Goal: Task Accomplishment & Management: Manage account settings

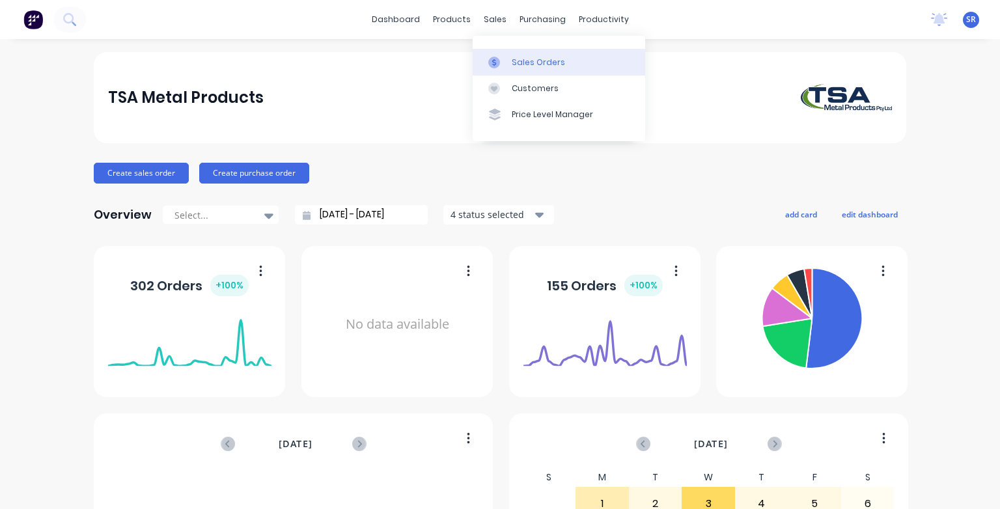
click at [517, 64] on div "Sales Orders" at bounding box center [538, 63] width 53 height 12
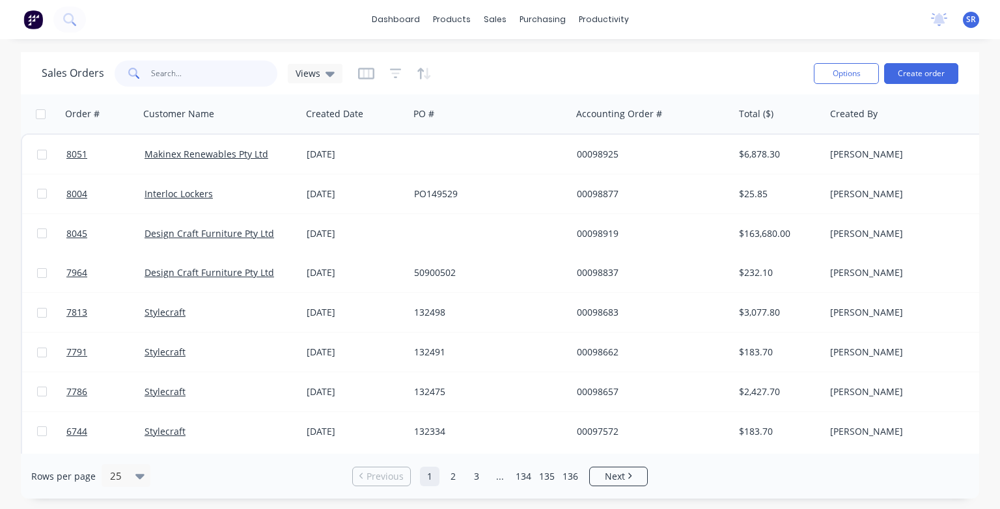
click at [223, 82] on input "text" at bounding box center [214, 74] width 127 height 26
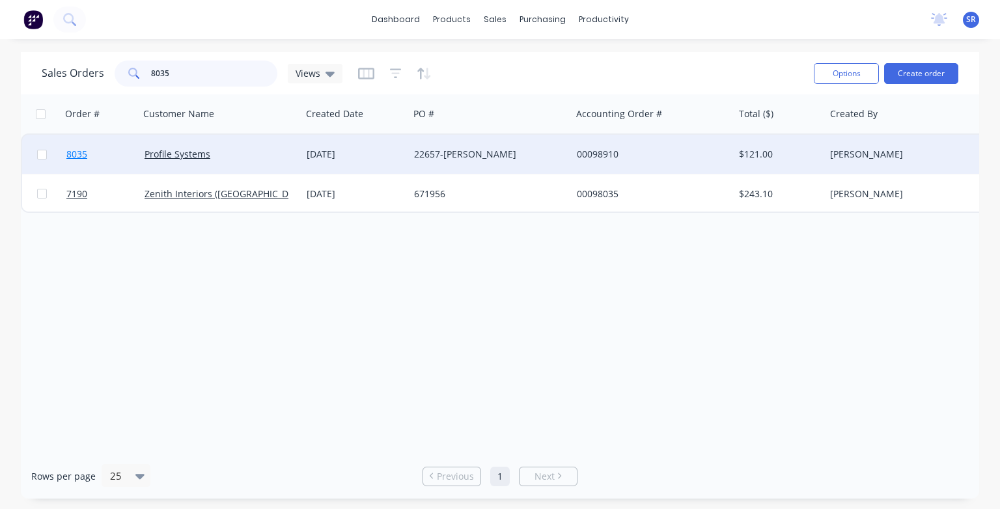
type input "8035"
click at [74, 155] on span "8035" at bounding box center [76, 154] width 21 height 13
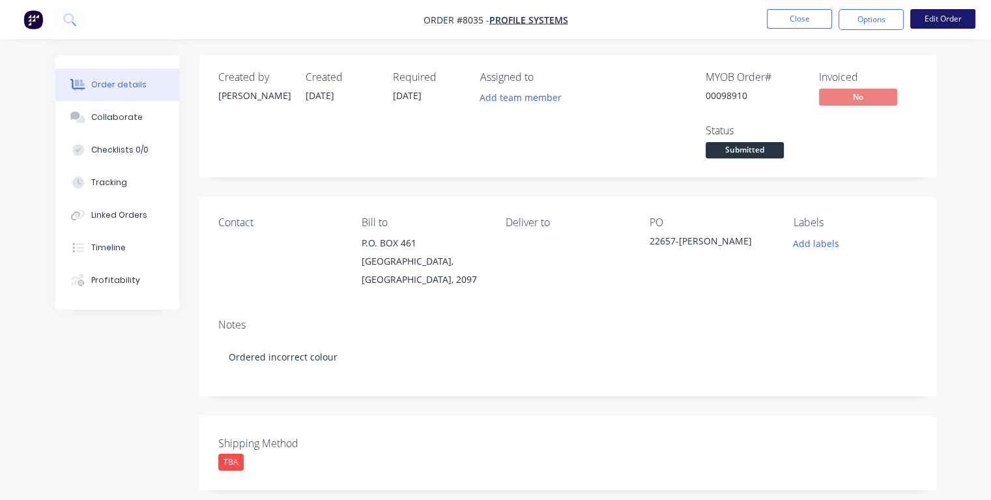
click at [925, 23] on button "Edit Order" at bounding box center [942, 19] width 65 height 20
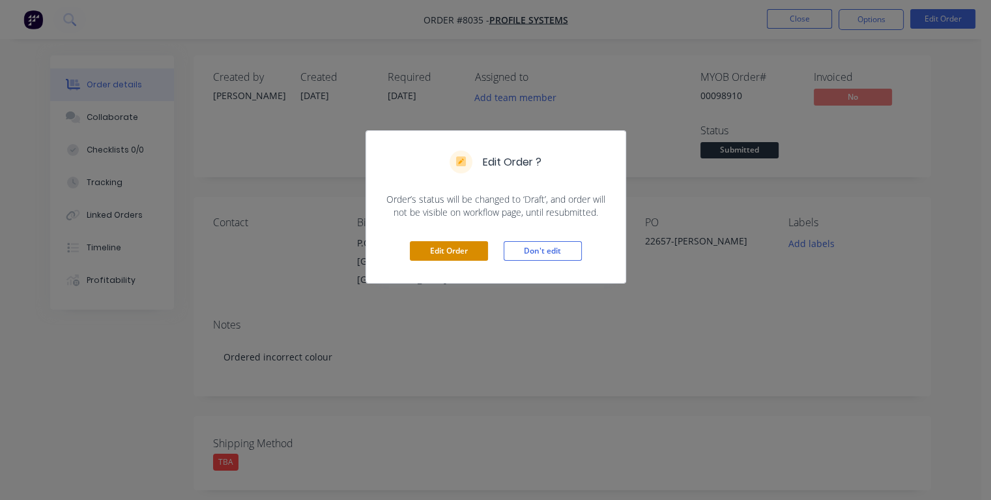
click at [457, 252] on button "Edit Order" at bounding box center [449, 251] width 78 height 20
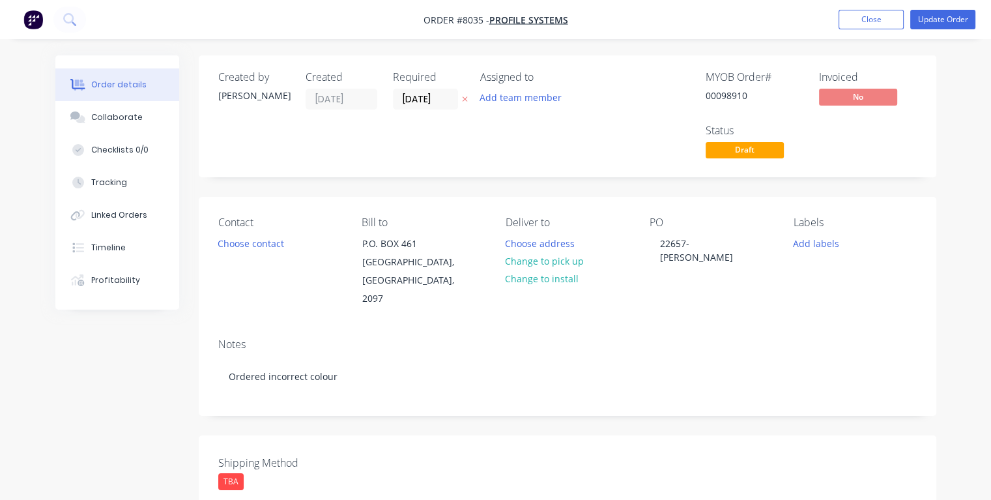
drag, startPoint x: 449, startPoint y: 96, endPoint x: 392, endPoint y: 104, distance: 57.9
click at [393, 104] on label "[DATE]" at bounding box center [425, 99] width 65 height 21
click at [393, 104] on input "[DATE]" at bounding box center [425, 99] width 64 height 20
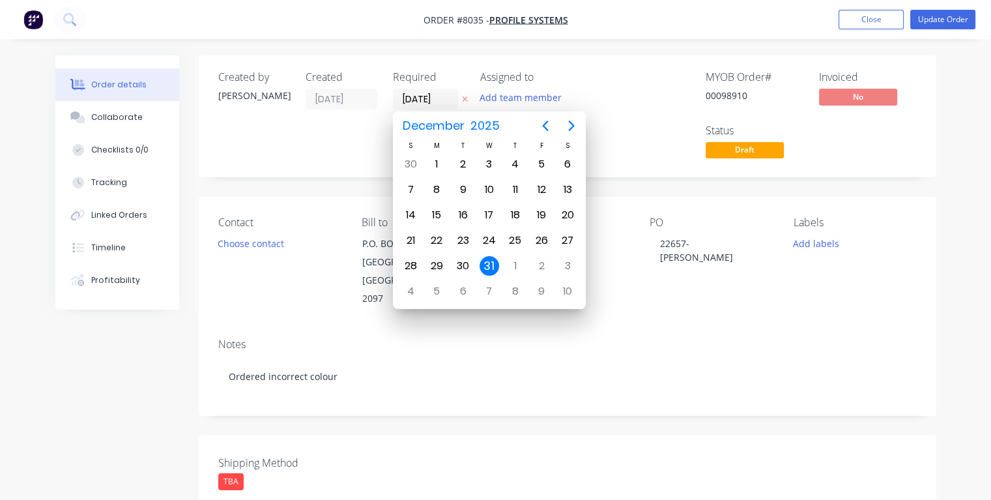
type input "[DATE]"
click at [513, 186] on div "11" at bounding box center [515, 190] width 20 height 20
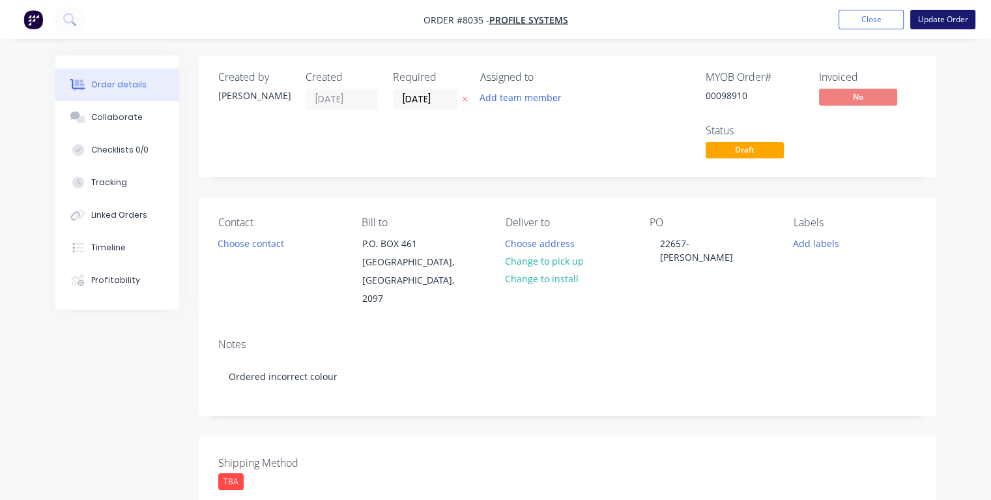
click at [943, 22] on button "Update Order" at bounding box center [942, 20] width 65 height 20
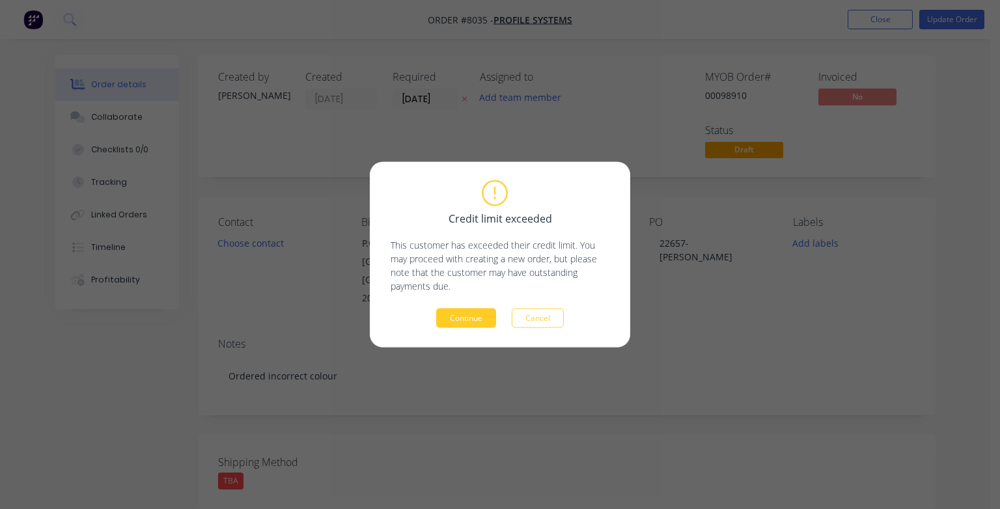
click at [487, 313] on button "Continue" at bounding box center [466, 319] width 60 height 20
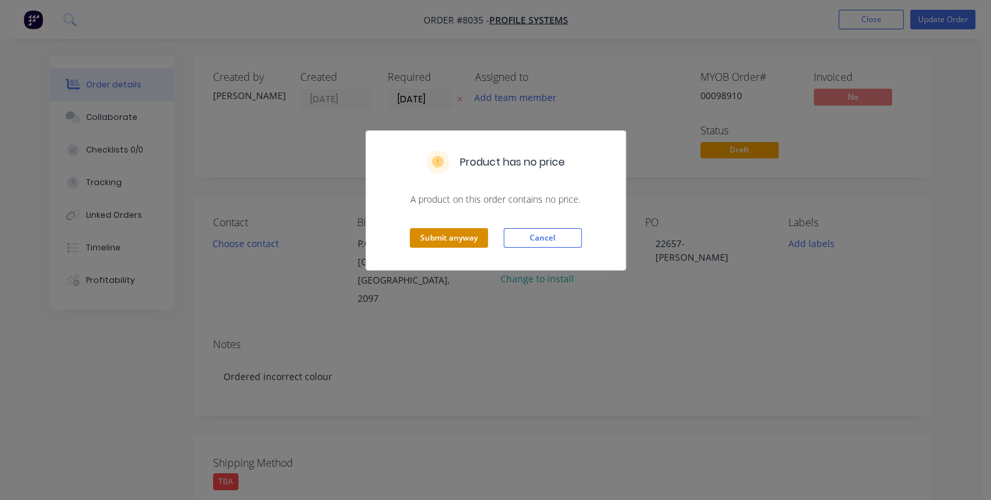
click at [455, 234] on button "Submit anyway" at bounding box center [449, 238] width 78 height 20
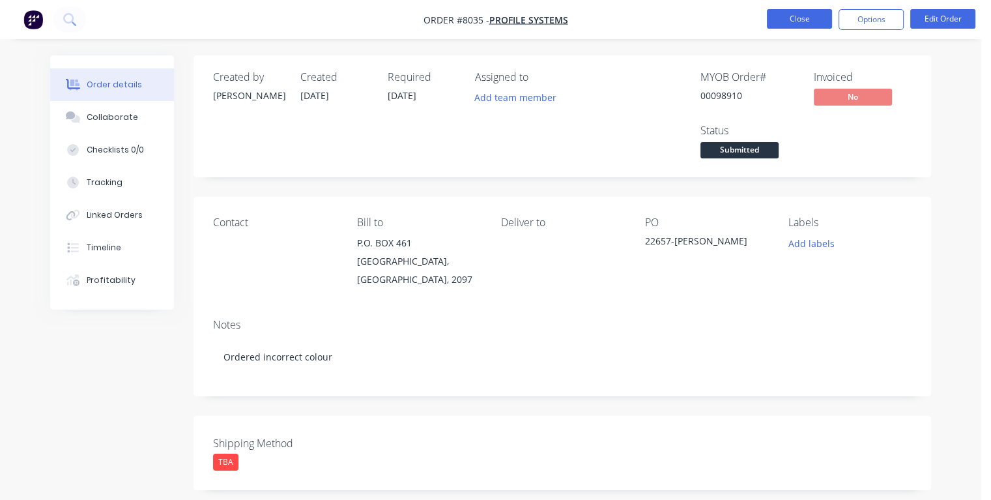
click at [805, 19] on button "Close" at bounding box center [799, 19] width 65 height 20
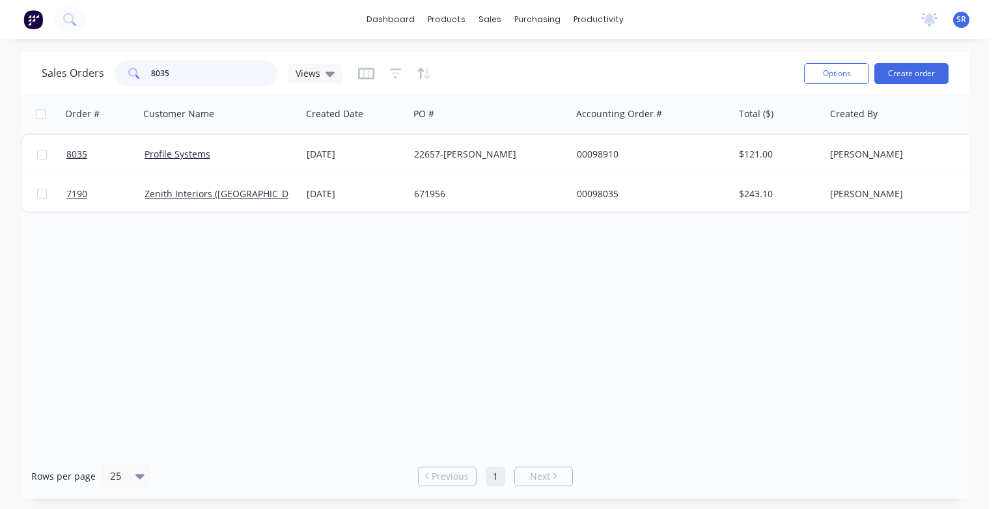
click at [193, 77] on input "8035" at bounding box center [214, 74] width 127 height 26
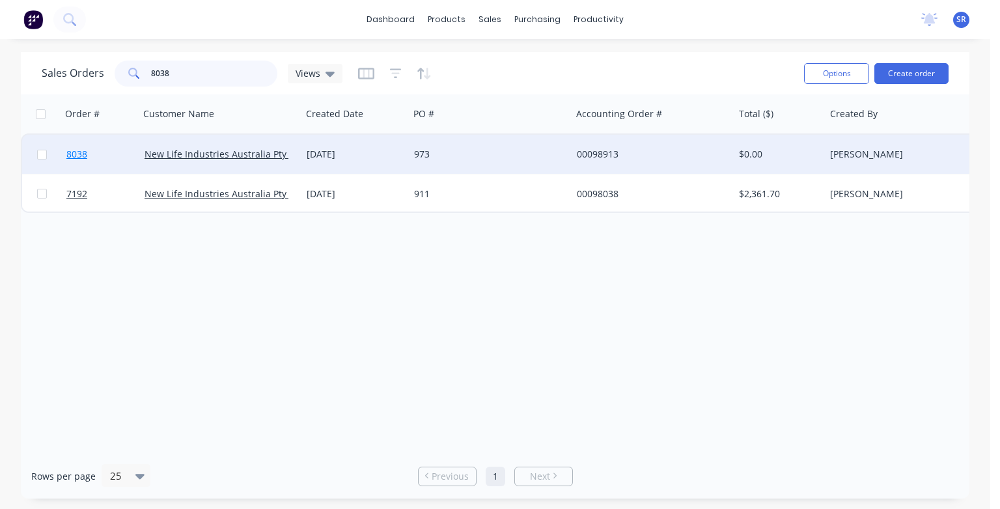
type input "8038"
click at [81, 156] on span "8038" at bounding box center [76, 154] width 21 height 13
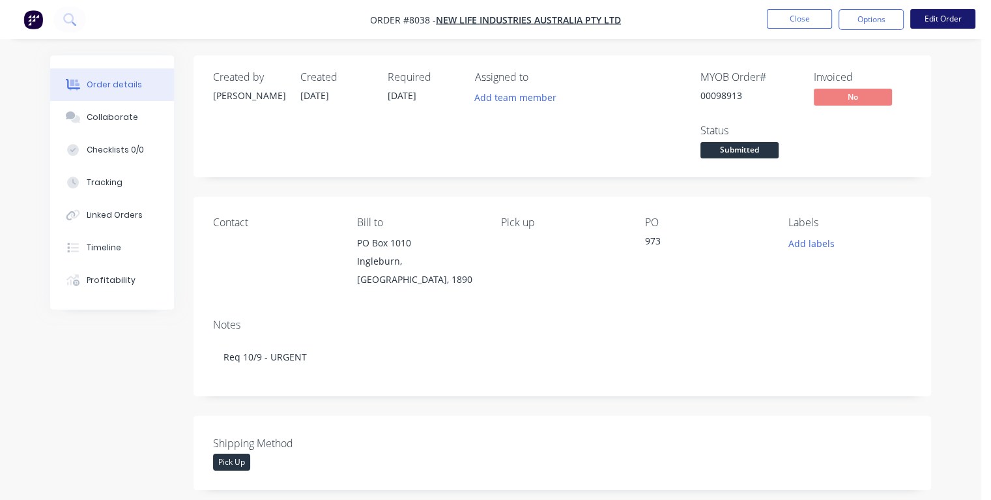
click at [941, 20] on button "Edit Order" at bounding box center [942, 19] width 65 height 20
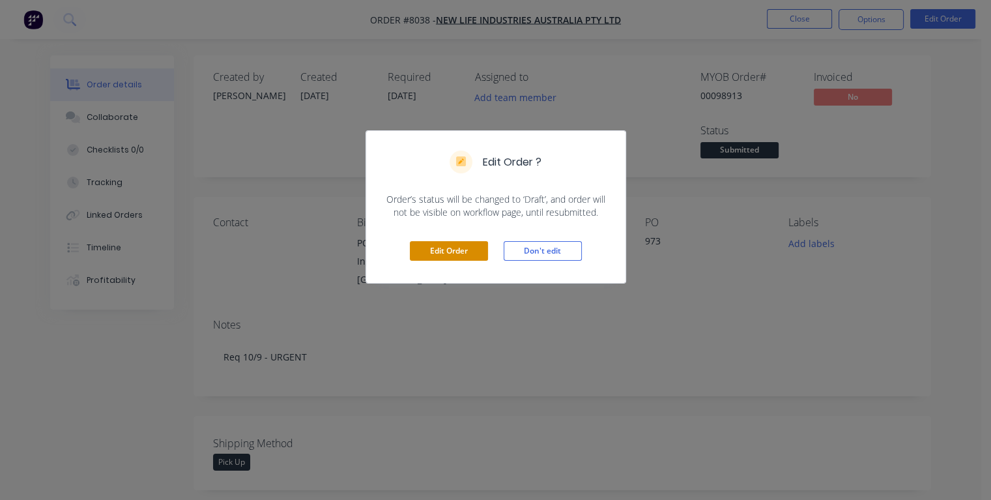
click at [438, 251] on button "Edit Order" at bounding box center [449, 251] width 78 height 20
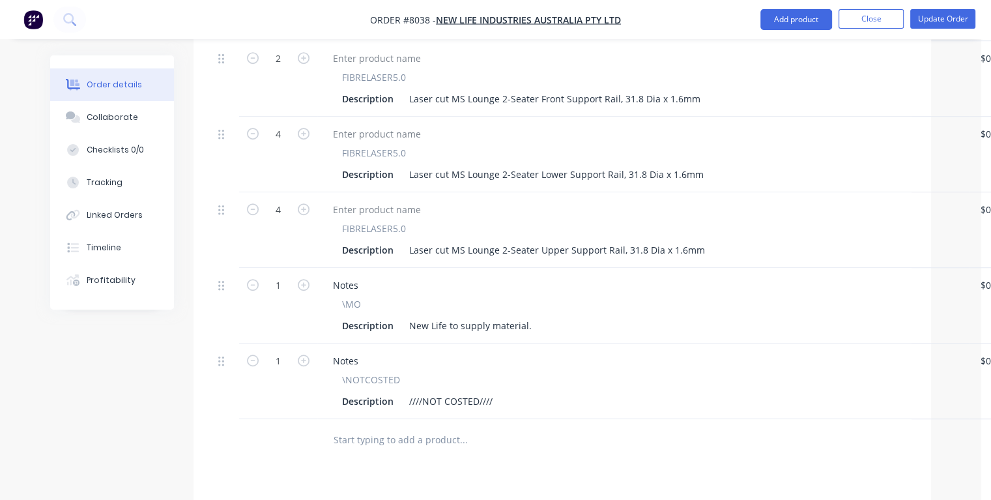
scroll to position [1042, 0]
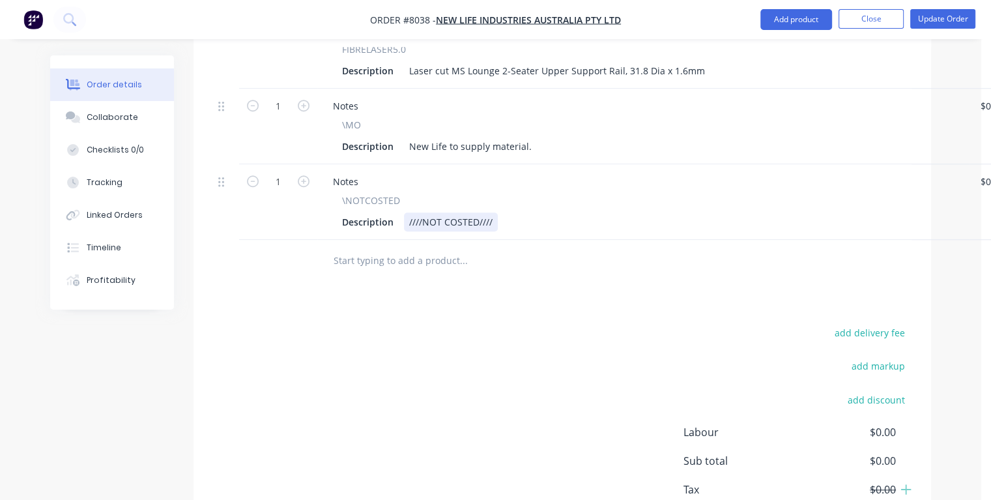
click at [512, 212] on div "Description ////NOT COSTED////" at bounding box center [640, 221] width 607 height 19
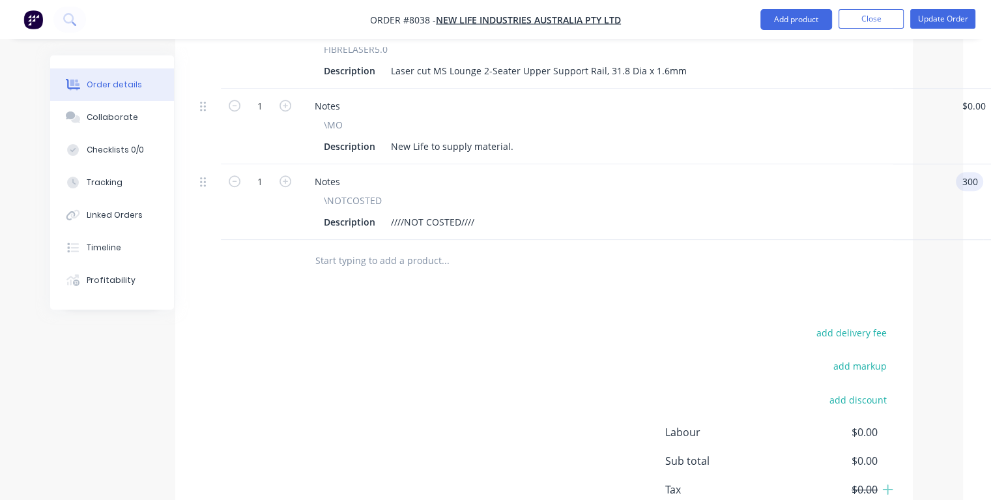
type input "$300.00"
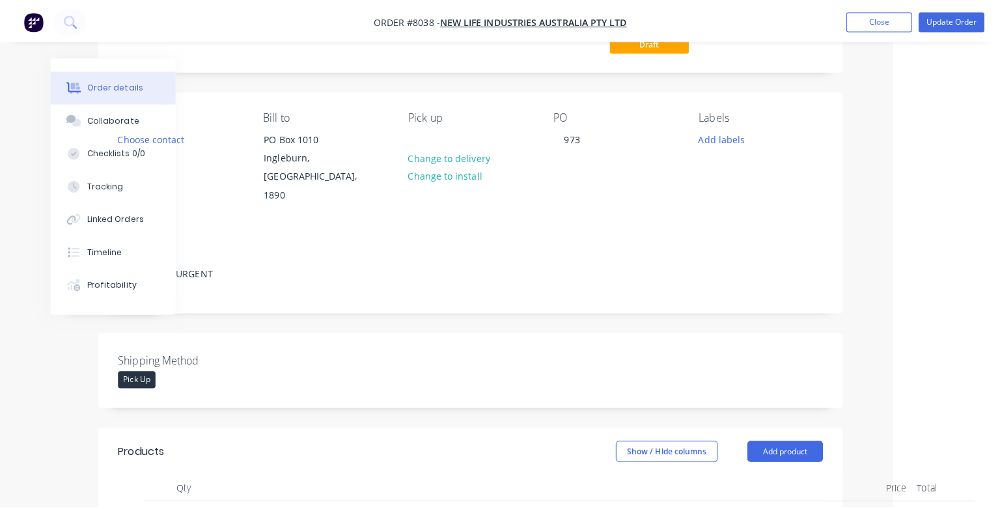
scroll to position [0, 96]
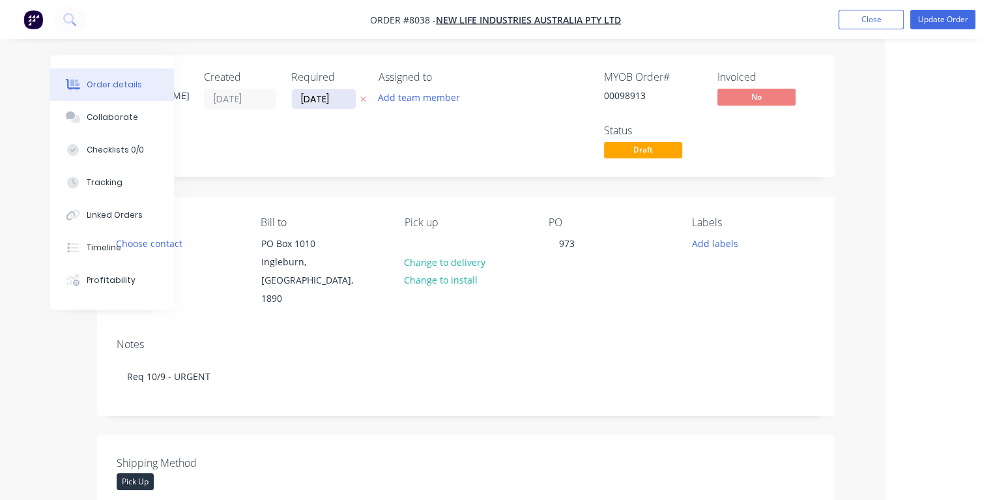
type input "$300.00"
click at [336, 99] on input "[DATE]" at bounding box center [324, 99] width 64 height 20
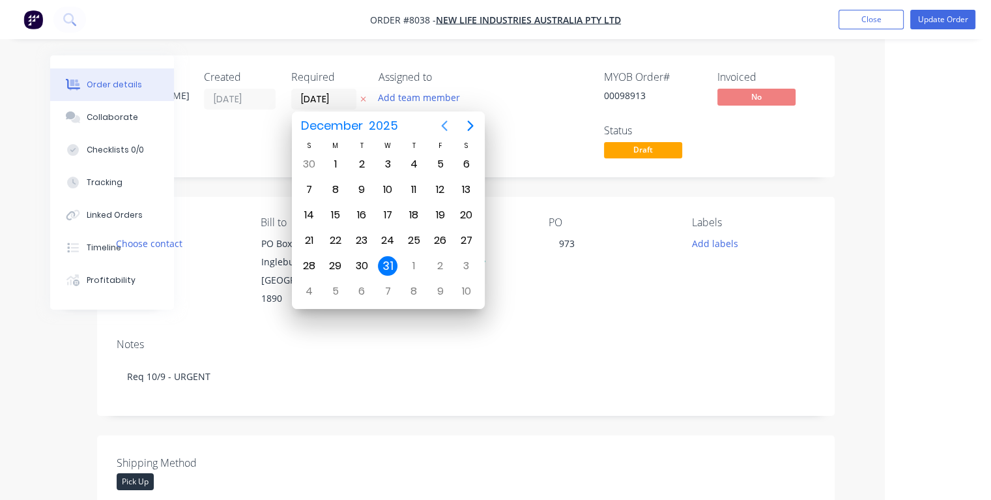
click at [445, 129] on icon "Previous page" at bounding box center [444, 125] width 6 height 10
click at [410, 188] on div "11" at bounding box center [414, 190] width 20 height 20
type input "[DATE]"
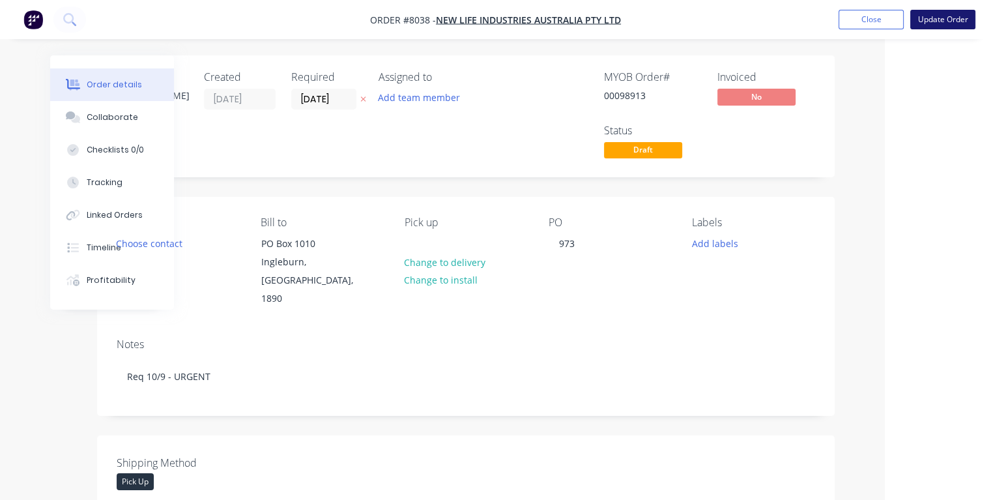
click at [922, 21] on button "Update Order" at bounding box center [942, 20] width 65 height 20
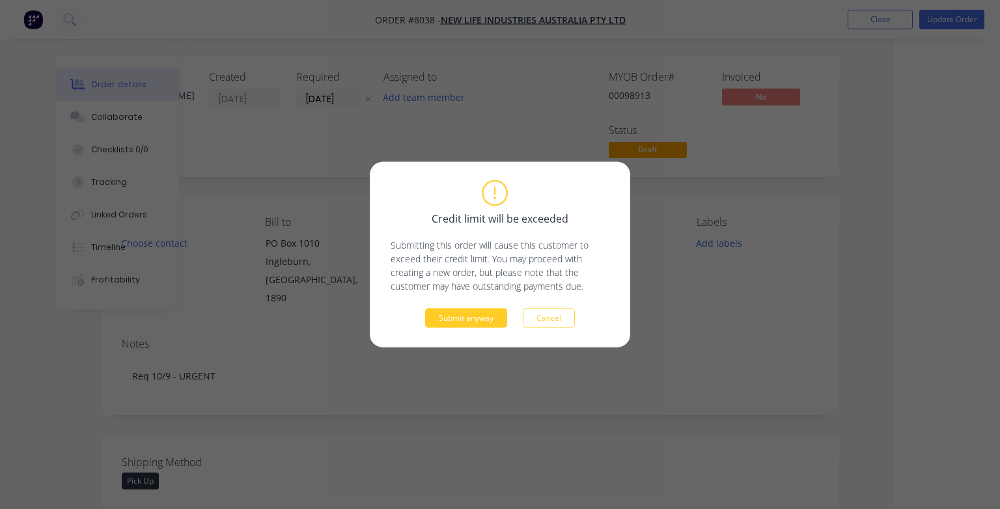
click at [453, 317] on button "Submit anyway" at bounding box center [466, 319] width 82 height 20
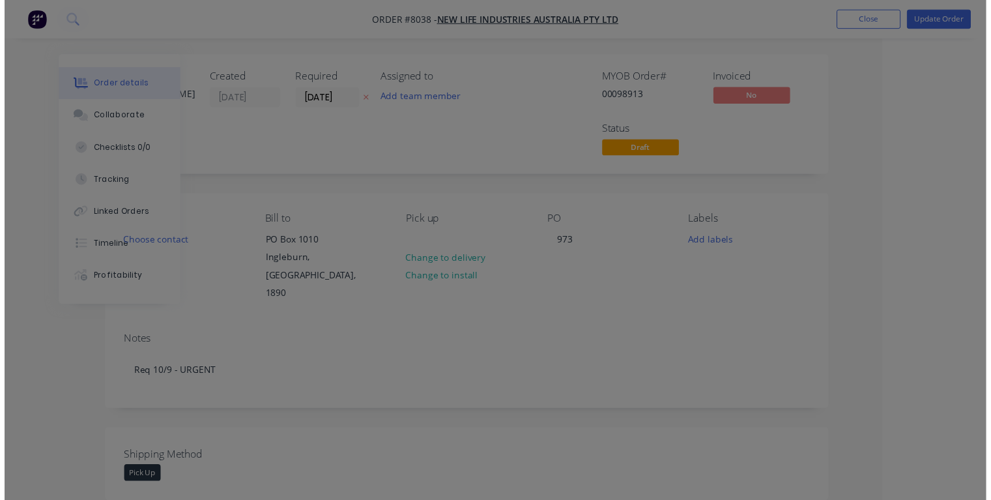
scroll to position [0, 70]
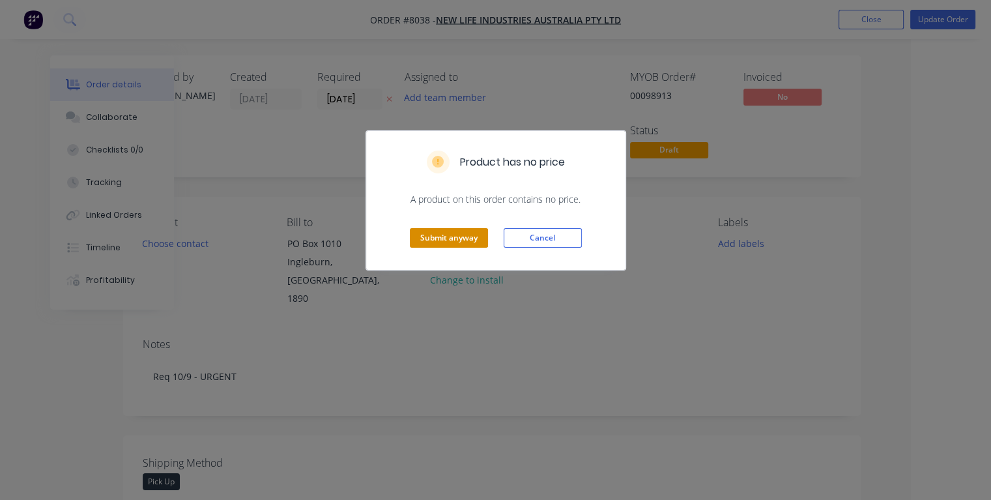
click at [448, 239] on button "Submit anyway" at bounding box center [449, 238] width 78 height 20
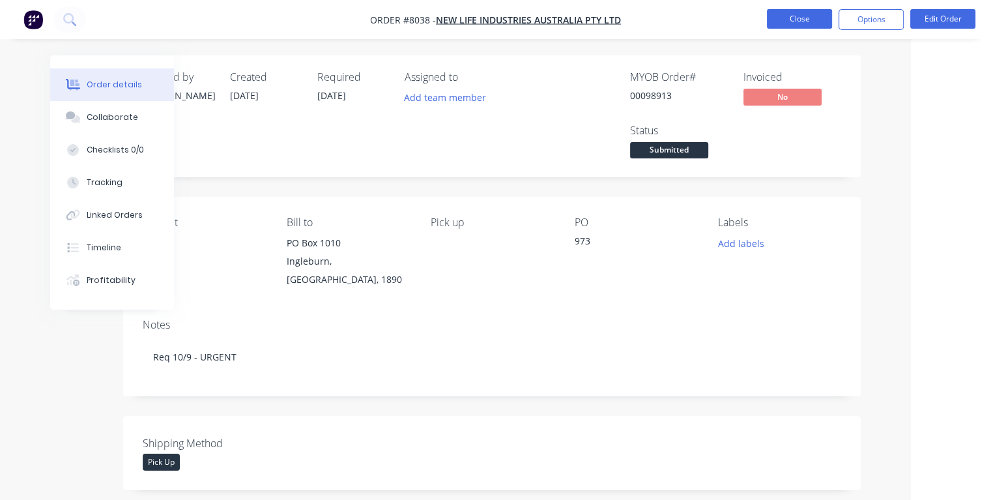
click at [792, 20] on button "Close" at bounding box center [799, 19] width 65 height 20
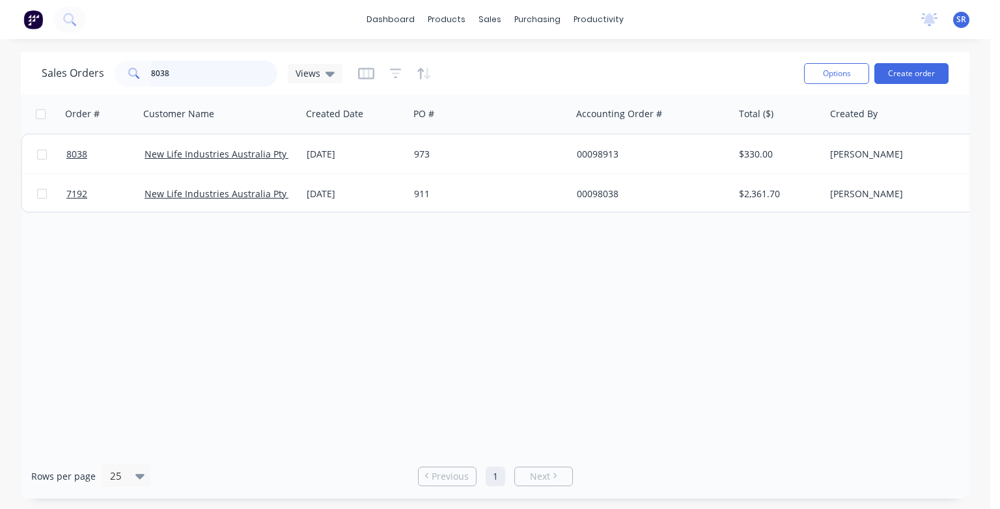
click at [226, 71] on input "8038" at bounding box center [214, 74] width 127 height 26
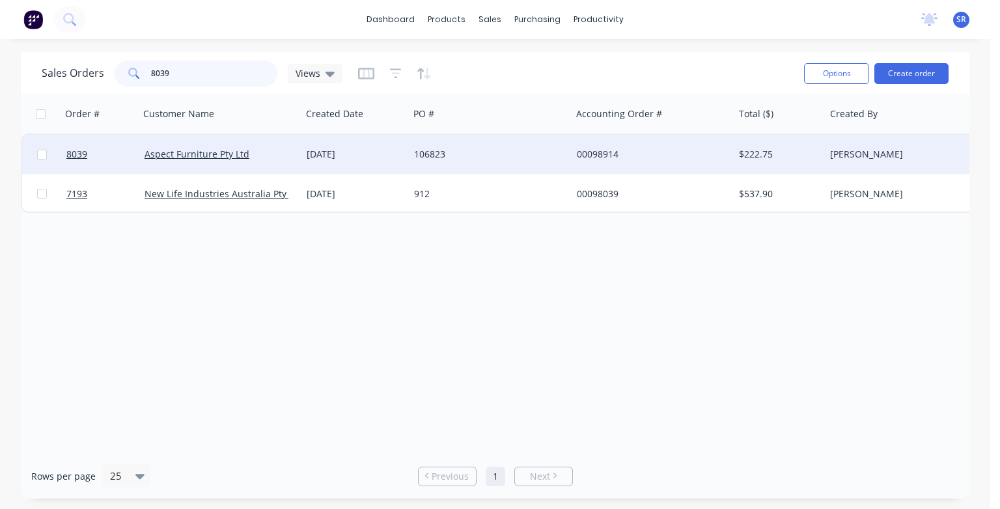
type input "8039"
click at [61, 152] on div at bounding box center [100, 154] width 78 height 39
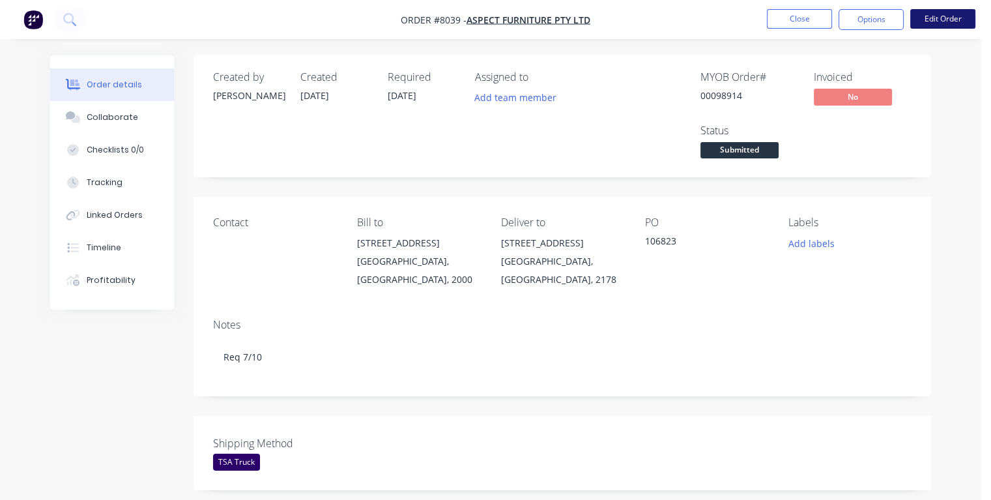
click at [923, 17] on button "Edit Order" at bounding box center [942, 19] width 65 height 20
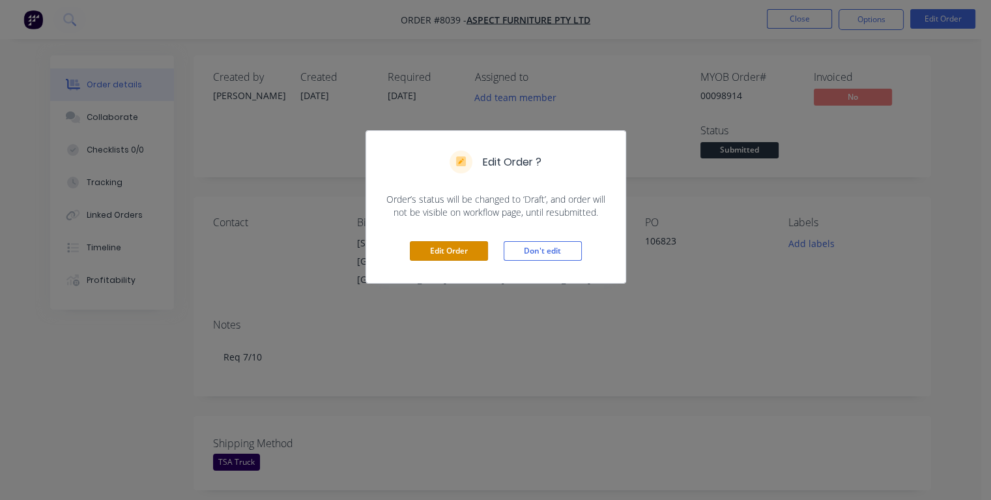
drag, startPoint x: 452, startPoint y: 249, endPoint x: 445, endPoint y: 255, distance: 9.2
click at [451, 249] on button "Edit Order" at bounding box center [449, 251] width 78 height 20
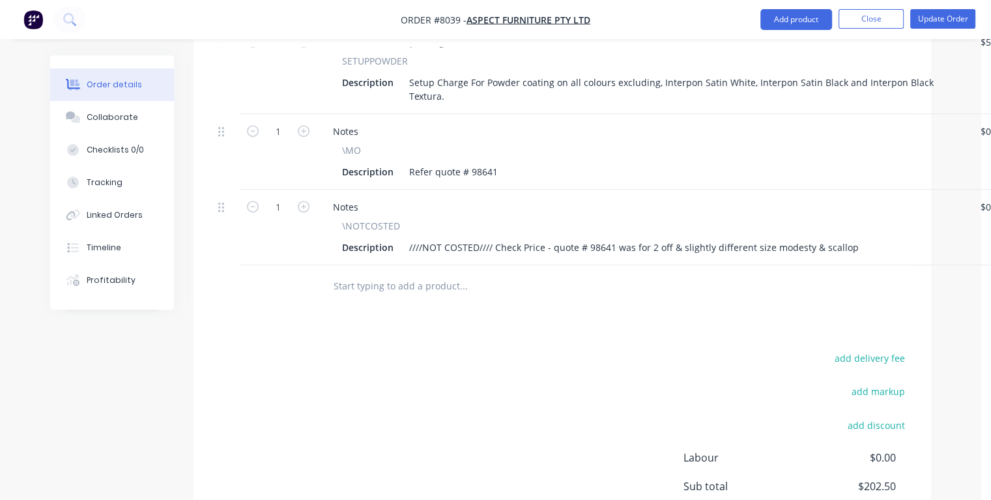
scroll to position [777, 0]
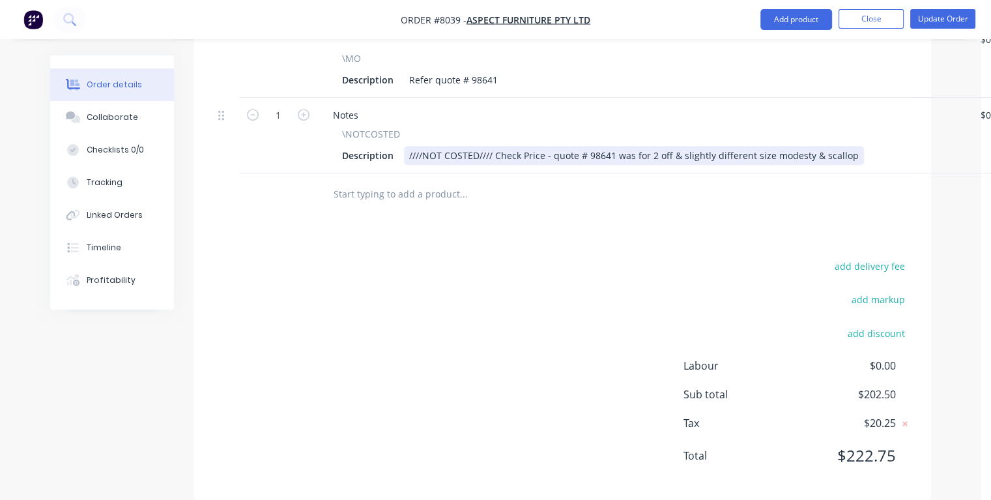
click at [850, 146] on div "Description ////NOT COSTED//// Check Price - quote # 98641 was for 2 off & slig…" at bounding box center [640, 155] width 607 height 19
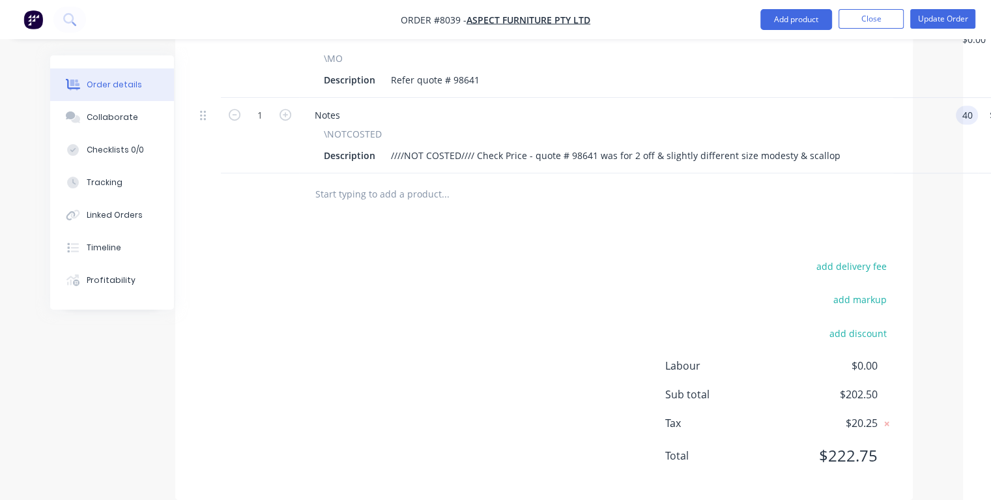
type input "$40.00"
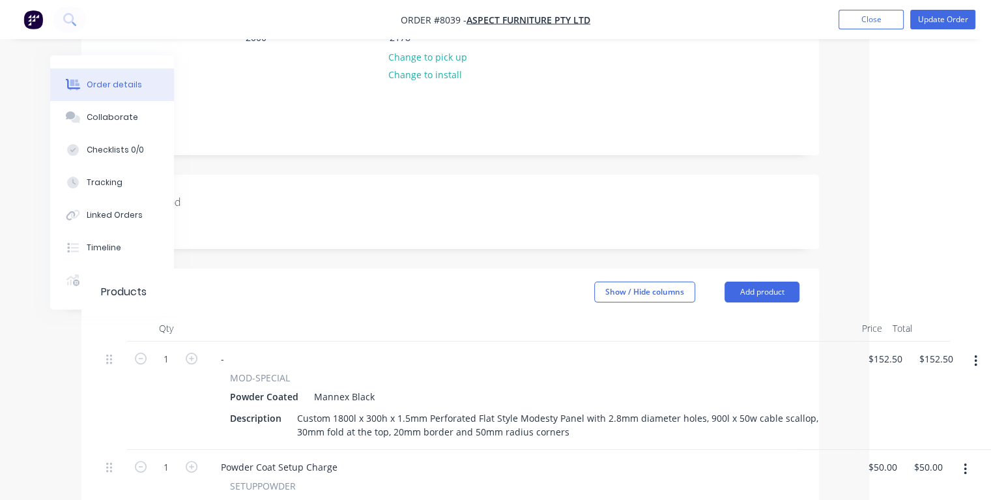
scroll to position [0, 112]
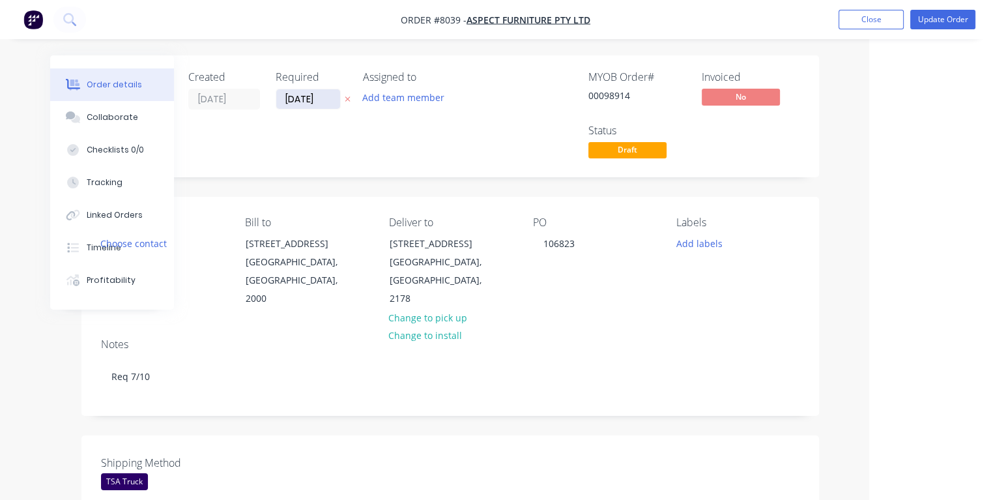
type input "$40.00"
drag, startPoint x: 324, startPoint y: 99, endPoint x: 271, endPoint y: 103, distance: 52.9
click at [271, 103] on div "Created by [PERSON_NAME] Created [DATE] Required [DATE] Assigned to Add team me…" at bounding box center [297, 116] width 392 height 91
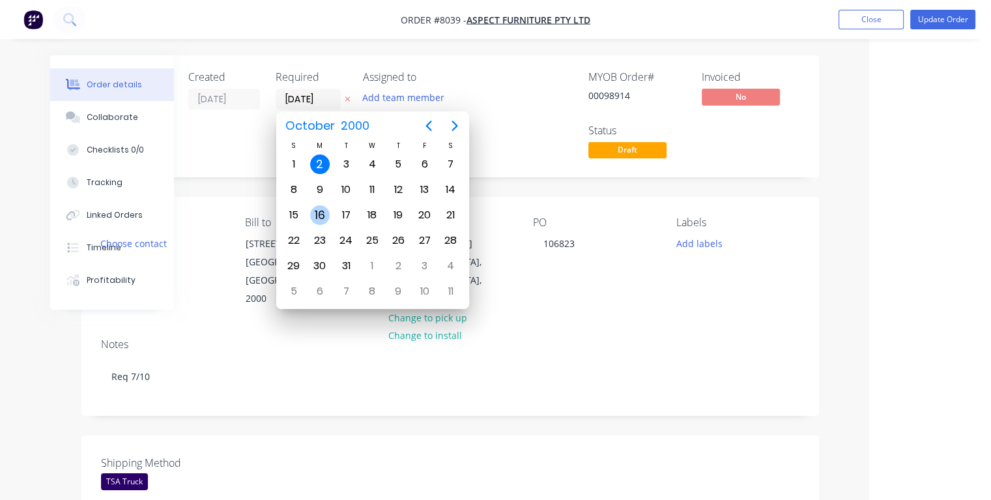
type input "[DATE]"
click at [397, 158] on div "2" at bounding box center [398, 164] width 20 height 20
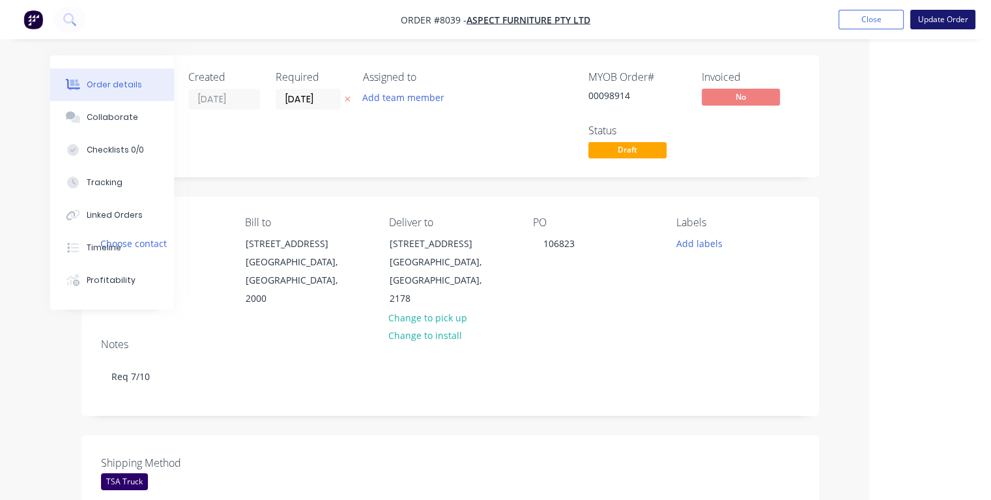
click at [925, 20] on button "Update Order" at bounding box center [942, 20] width 65 height 20
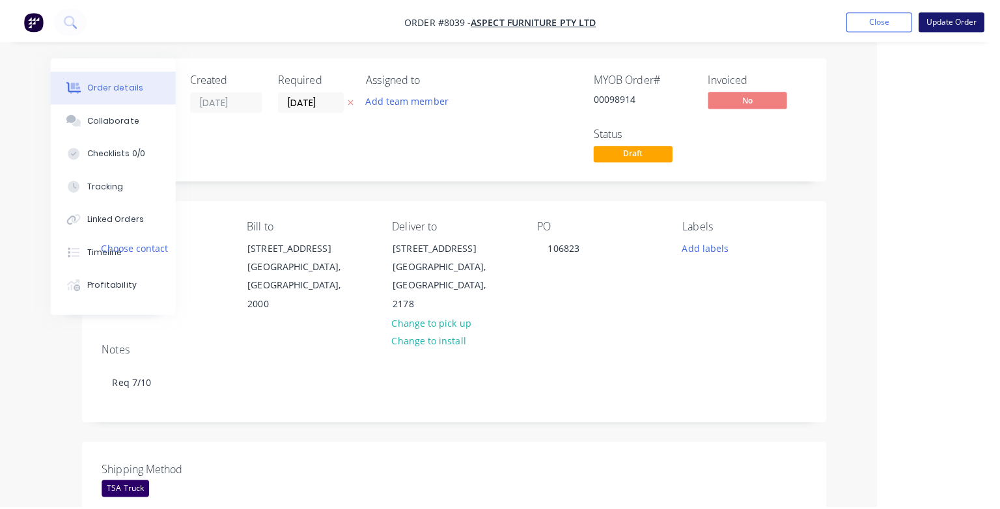
scroll to position [0, 107]
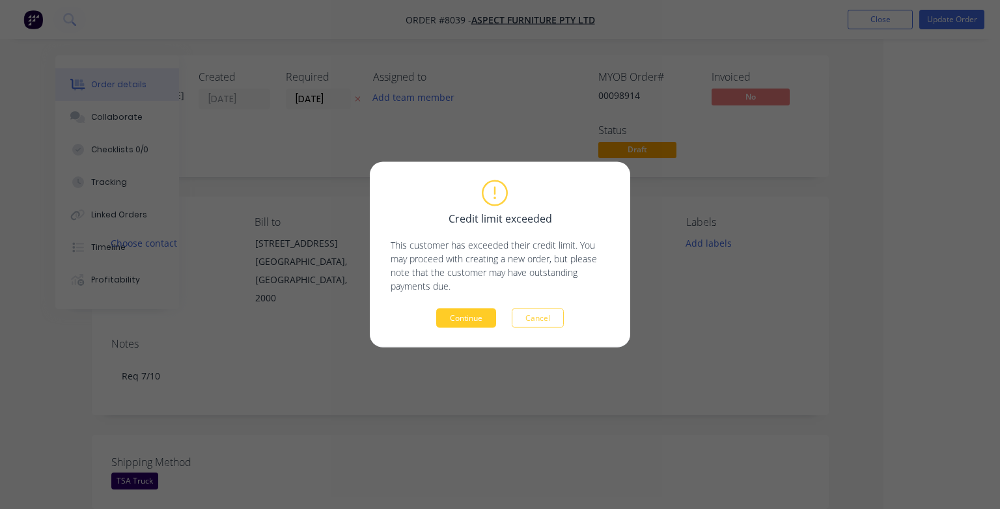
click at [468, 322] on button "Continue" at bounding box center [466, 319] width 60 height 20
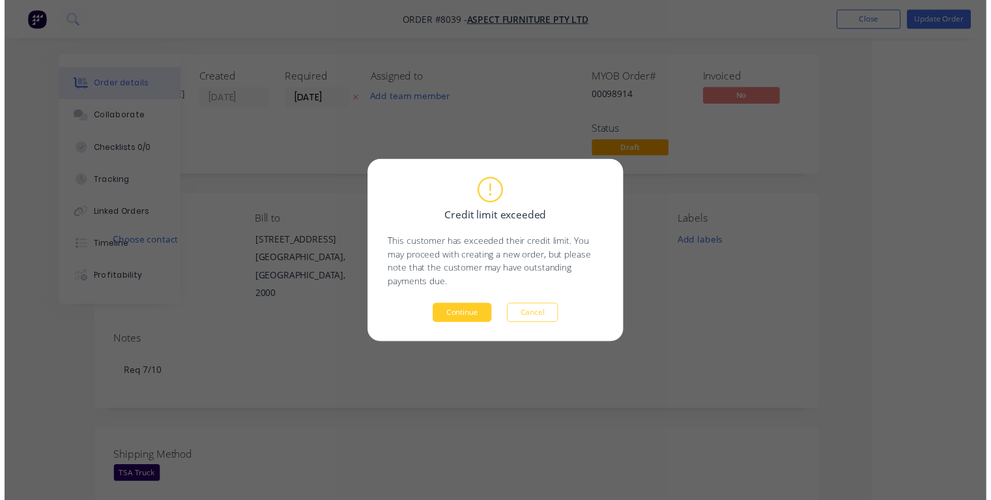
scroll to position [0, 70]
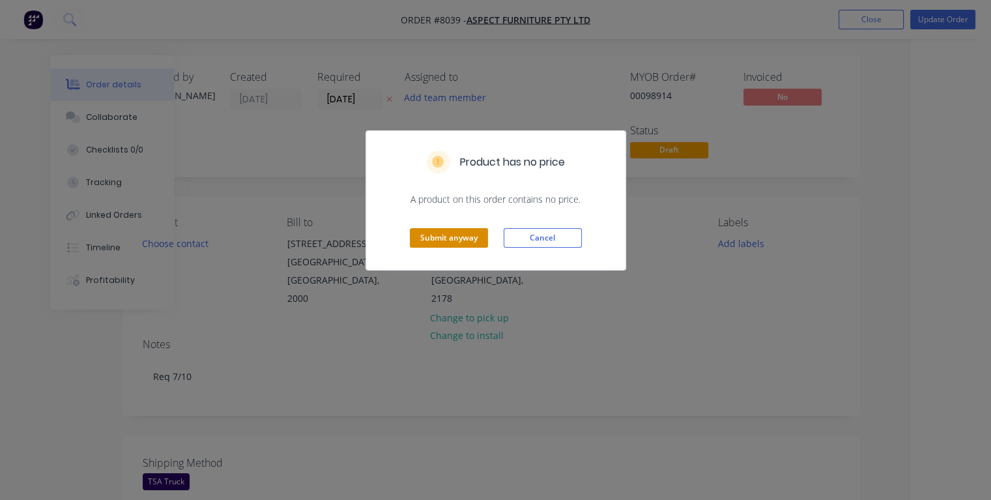
click at [453, 233] on button "Submit anyway" at bounding box center [449, 238] width 78 height 20
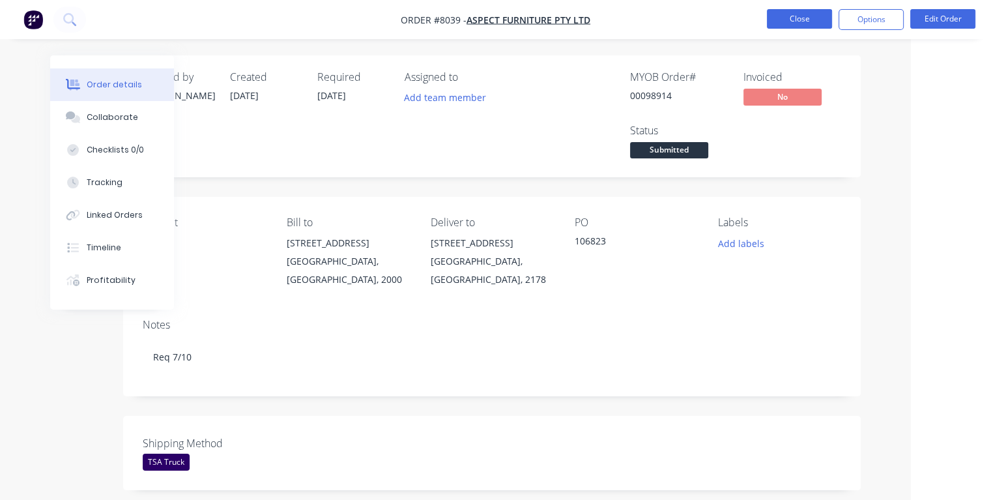
click at [802, 18] on button "Close" at bounding box center [799, 19] width 65 height 20
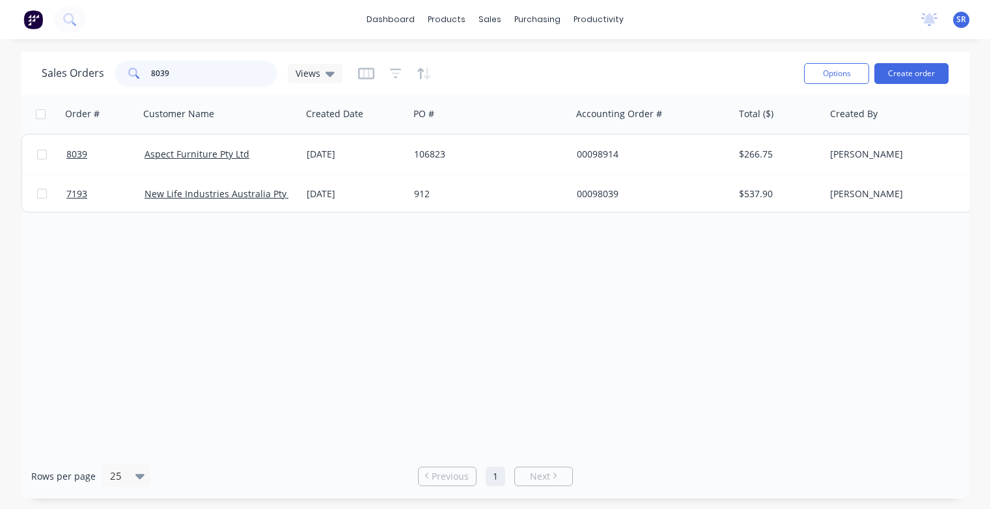
click at [187, 68] on input "8039" at bounding box center [214, 74] width 127 height 26
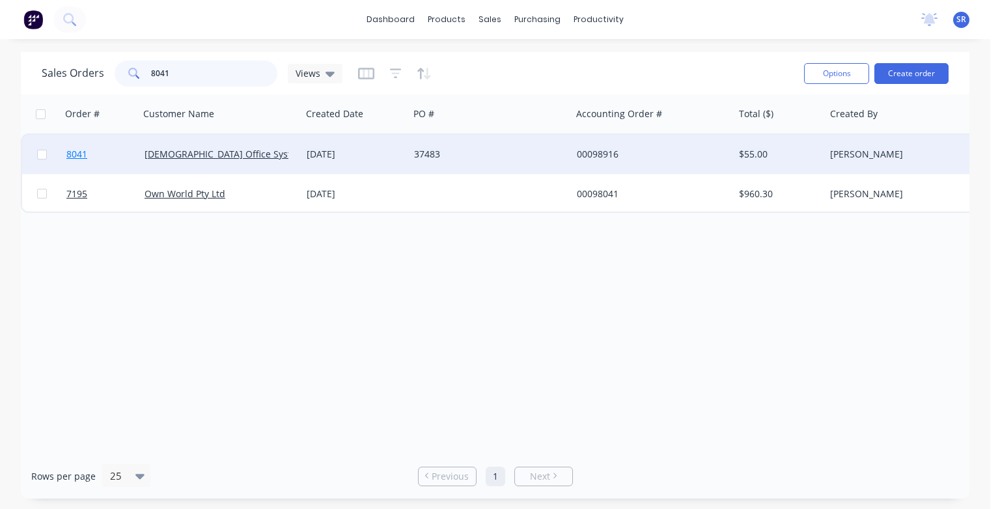
type input "8041"
click at [78, 158] on span "8041" at bounding box center [76, 154] width 21 height 13
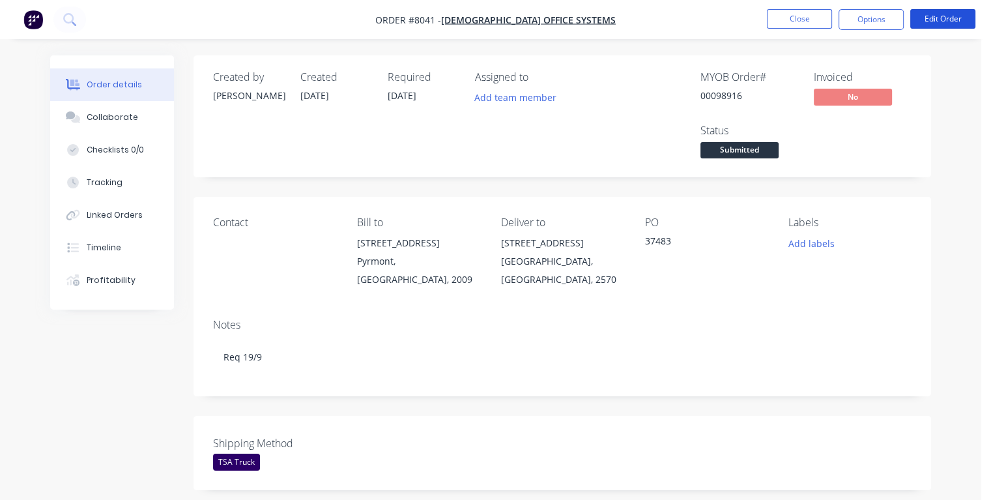
click at [939, 20] on button "Edit Order" at bounding box center [942, 19] width 65 height 20
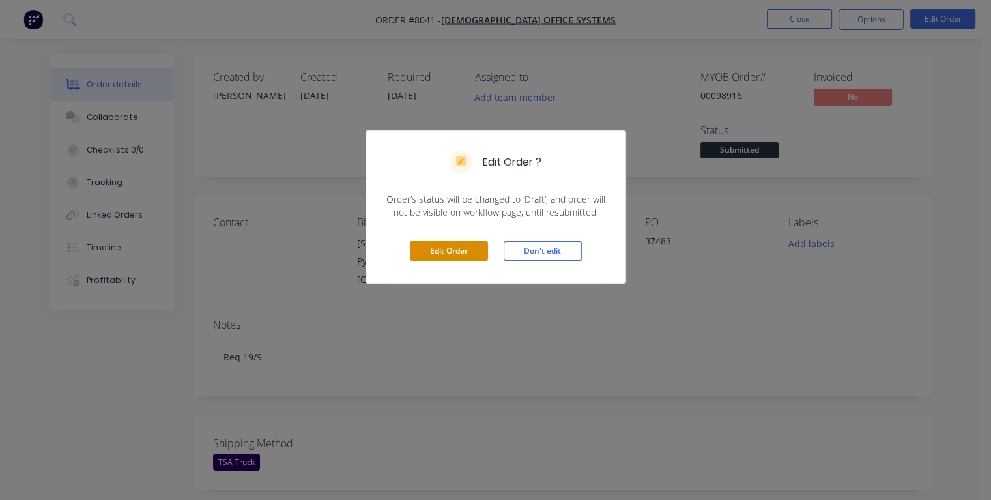
click at [450, 257] on button "Edit Order" at bounding box center [449, 251] width 78 height 20
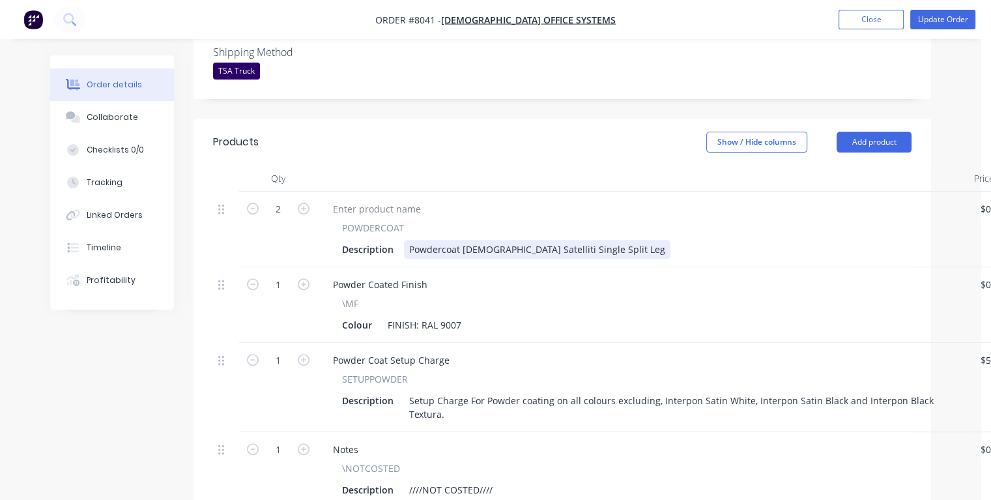
scroll to position [716, 0]
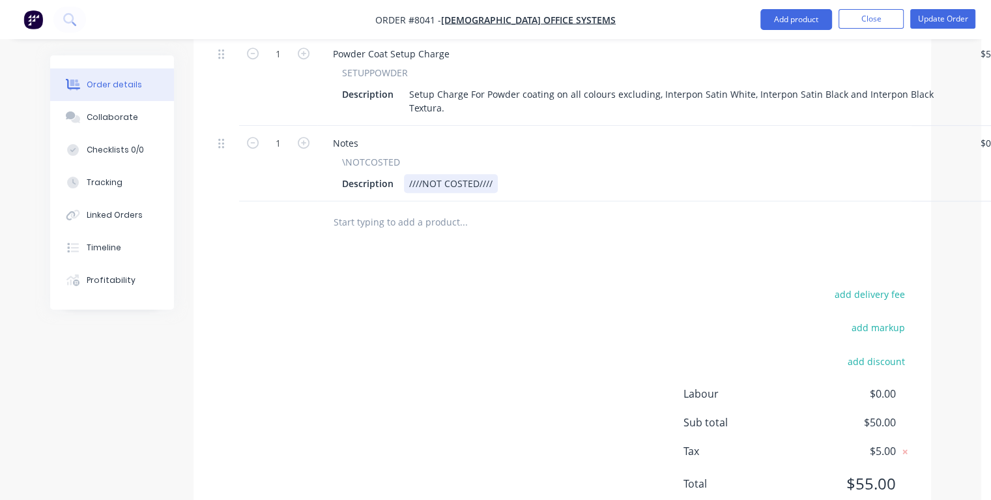
click at [500, 174] on div "Description ////NOT COSTED////" at bounding box center [640, 183] width 607 height 19
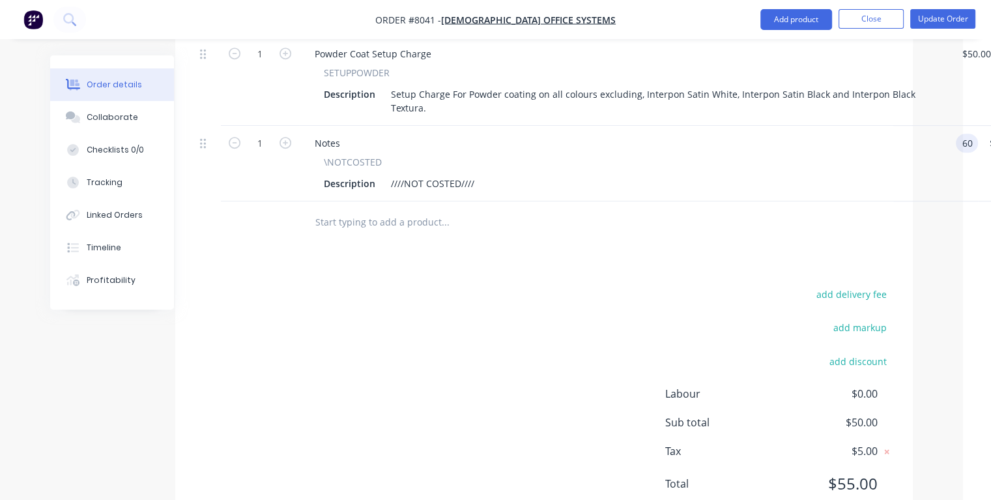
type input "$60.00"
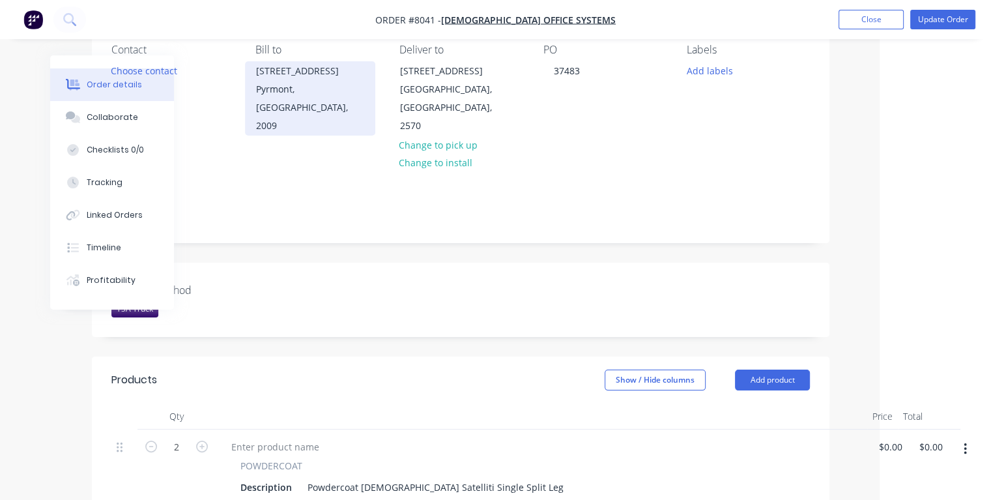
scroll to position [0, 102]
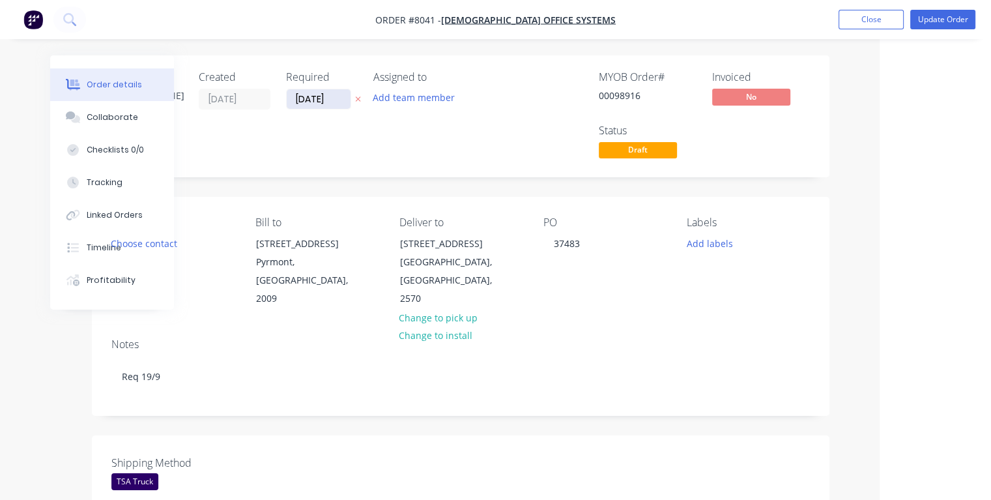
type input "$60.00"
drag, startPoint x: 336, startPoint y: 98, endPoint x: 289, endPoint y: 102, distance: 47.1
click at [289, 102] on input "[DATE]" at bounding box center [319, 99] width 64 height 20
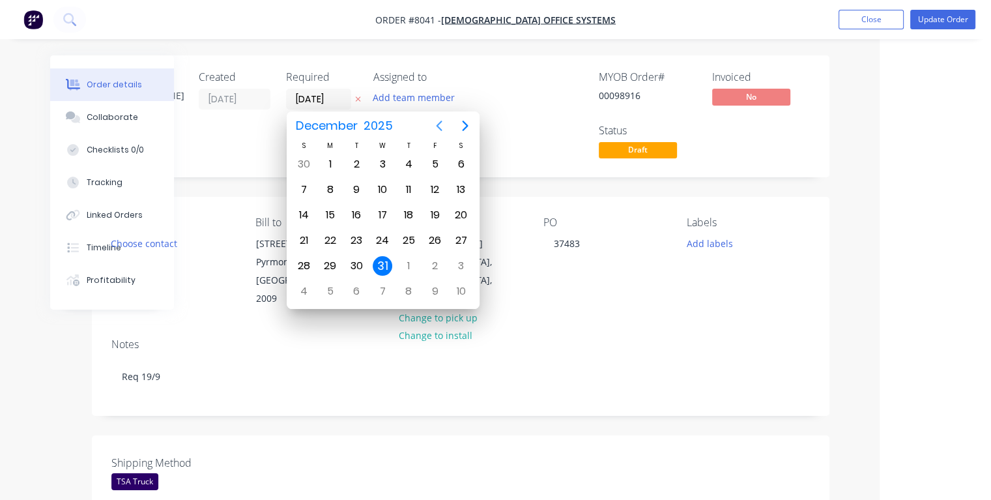
click at [438, 122] on icon "Previous page" at bounding box center [439, 126] width 16 height 16
click at [435, 210] on div "19" at bounding box center [435, 215] width 20 height 20
type input "[DATE]"
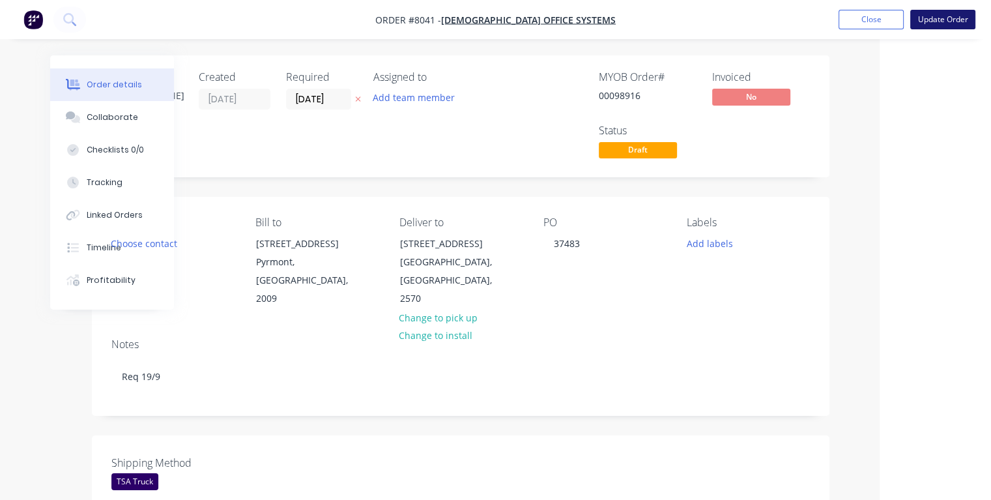
click at [931, 20] on button "Update Order" at bounding box center [942, 20] width 65 height 20
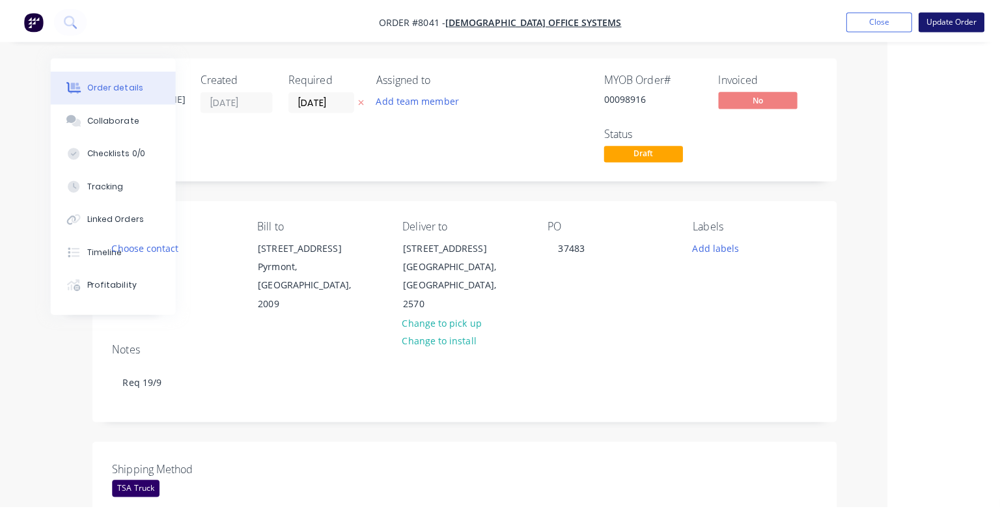
scroll to position [0, 96]
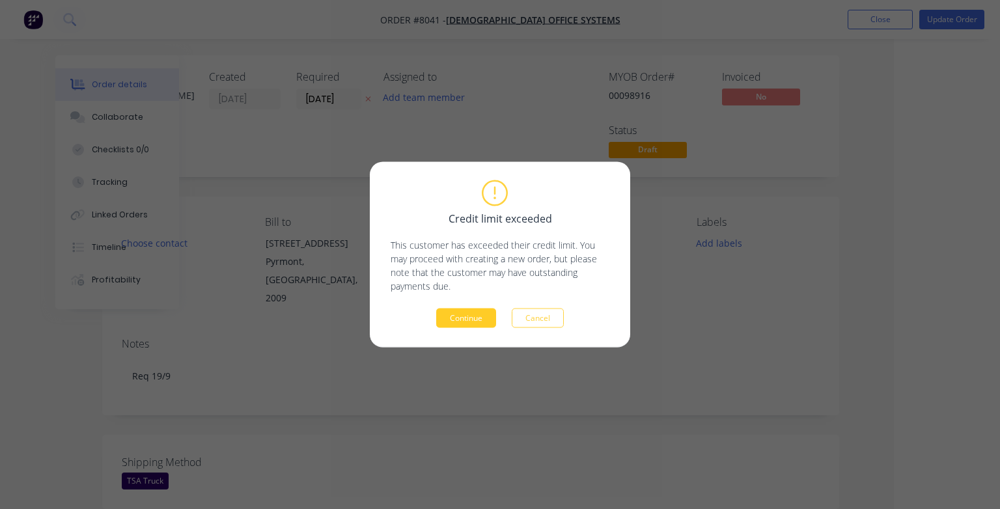
click at [472, 317] on button "Continue" at bounding box center [466, 319] width 60 height 20
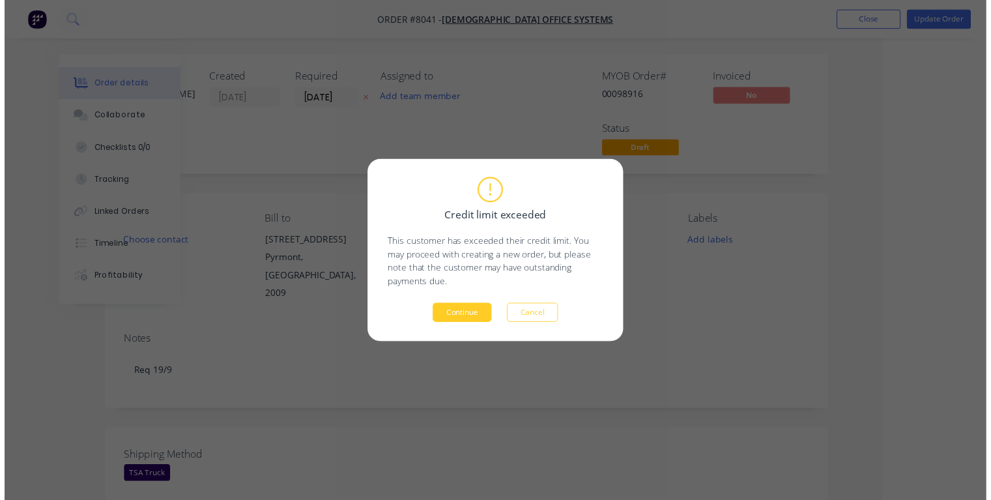
scroll to position [0, 70]
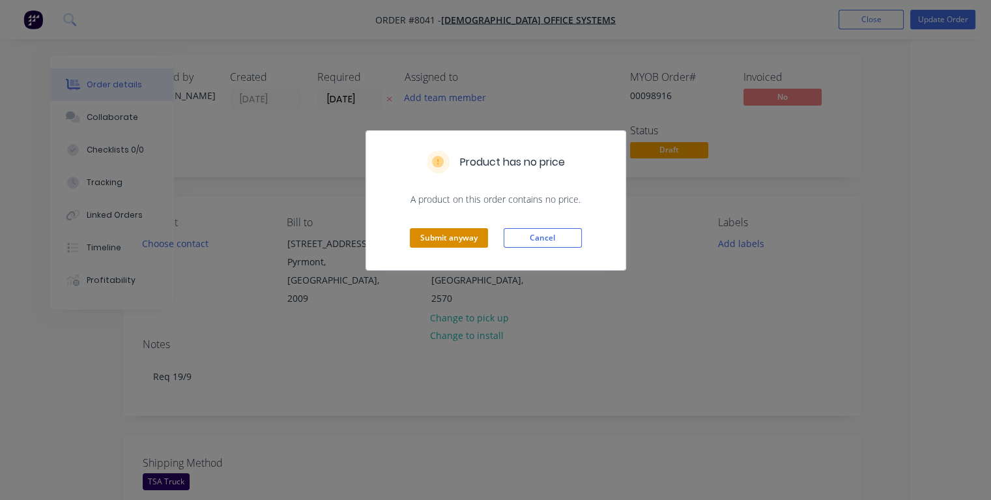
click at [472, 230] on button "Submit anyway" at bounding box center [449, 238] width 78 height 20
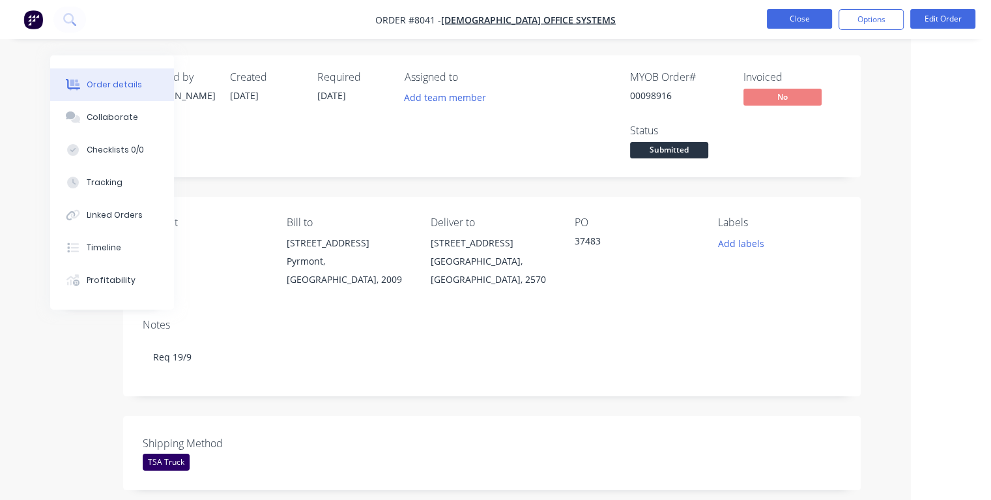
click at [789, 20] on button "Close" at bounding box center [799, 19] width 65 height 20
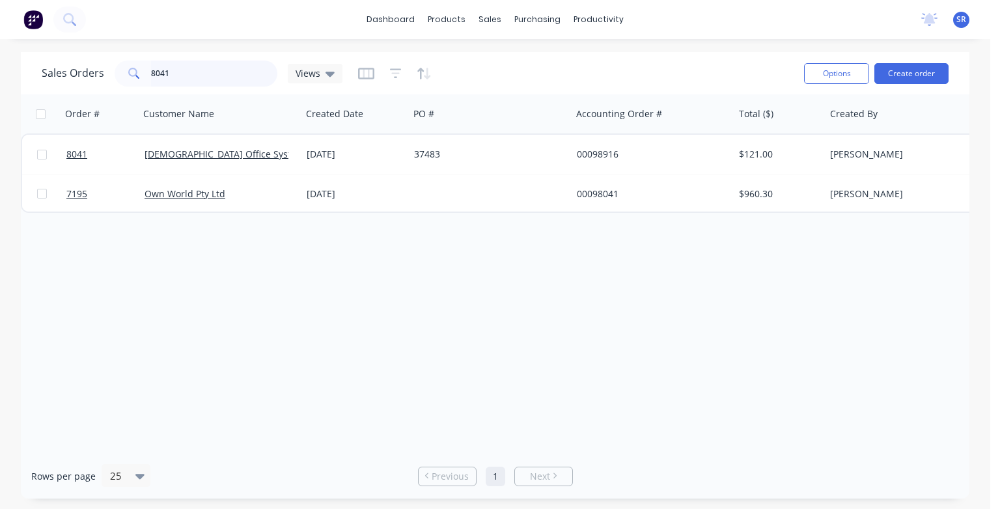
click at [176, 72] on input "8041" at bounding box center [214, 74] width 127 height 26
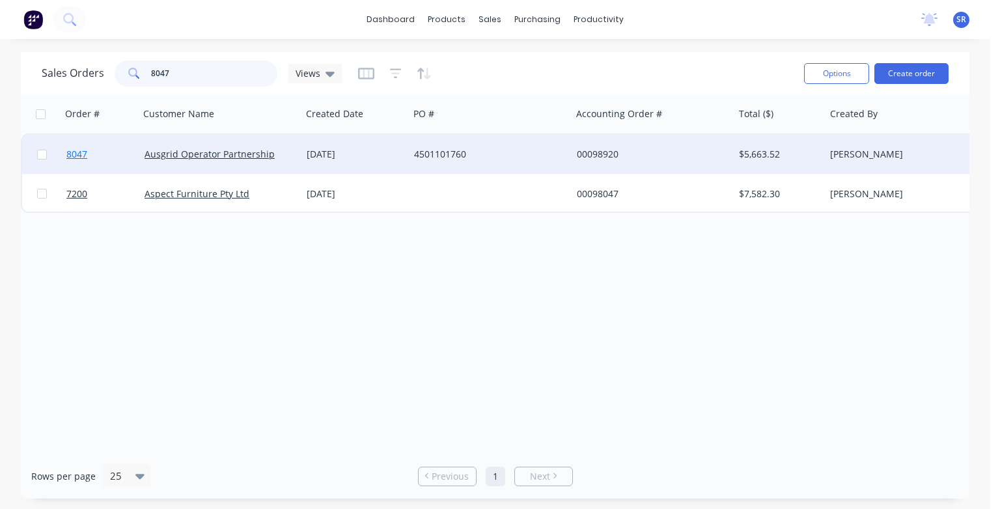
type input "8047"
click at [70, 154] on span "8047" at bounding box center [76, 154] width 21 height 13
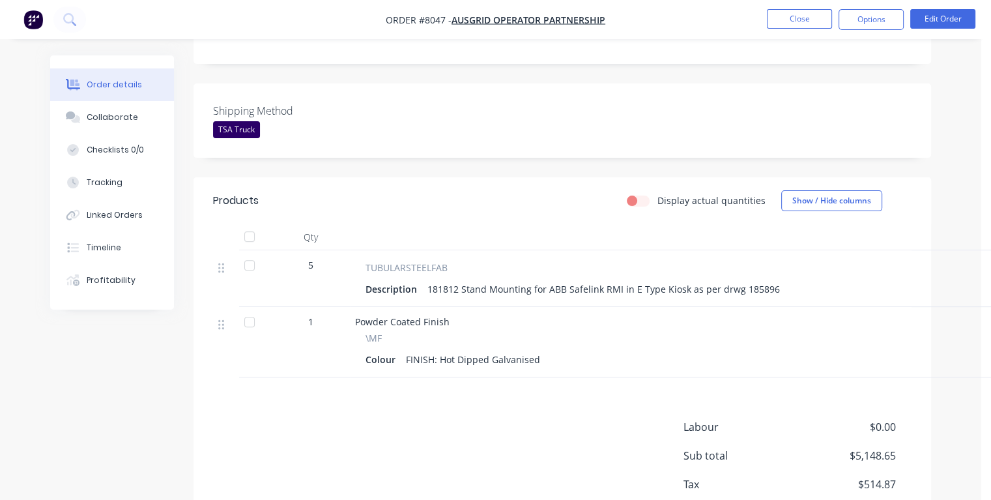
scroll to position [430, 0]
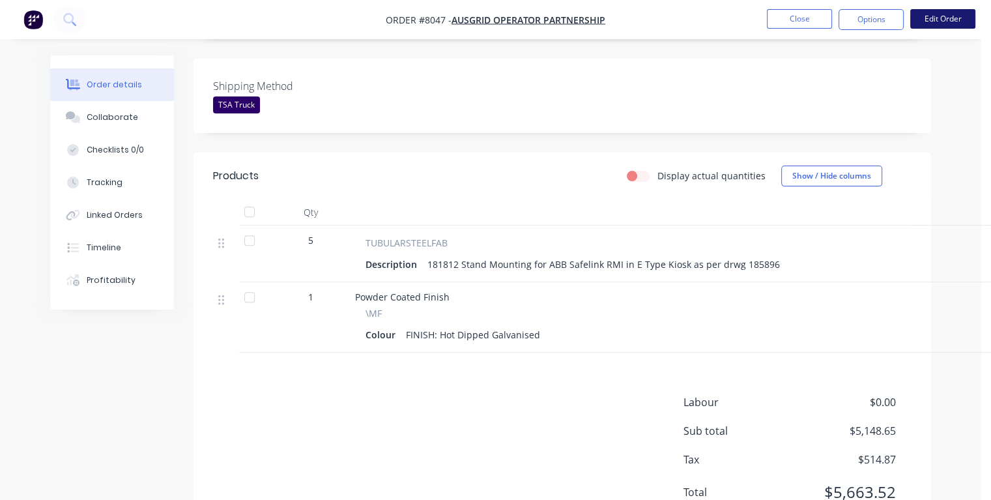
click at [928, 23] on button "Edit Order" at bounding box center [942, 19] width 65 height 20
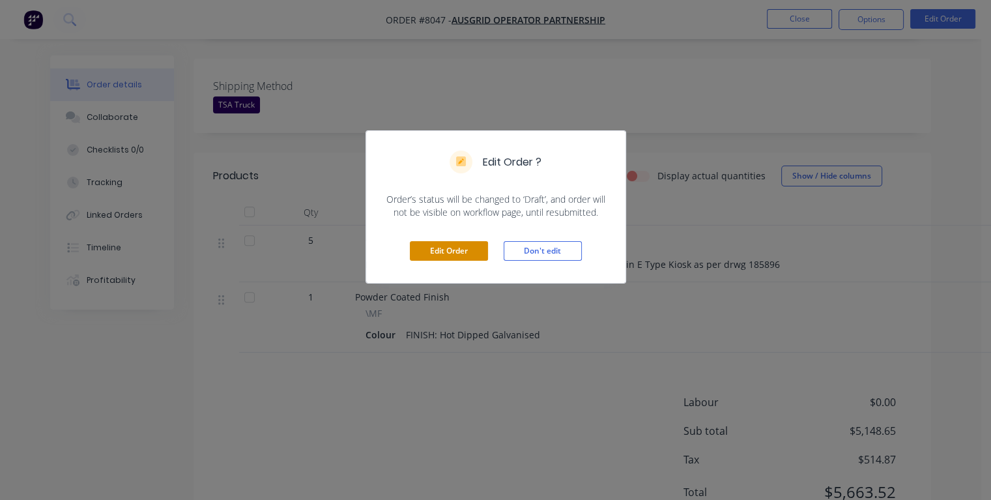
click at [440, 247] on button "Edit Order" at bounding box center [449, 251] width 78 height 20
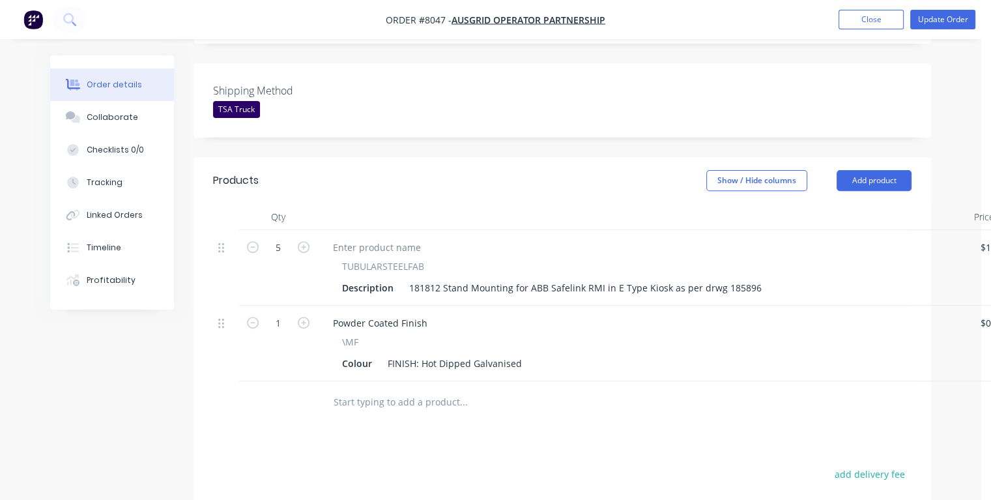
scroll to position [586, 0]
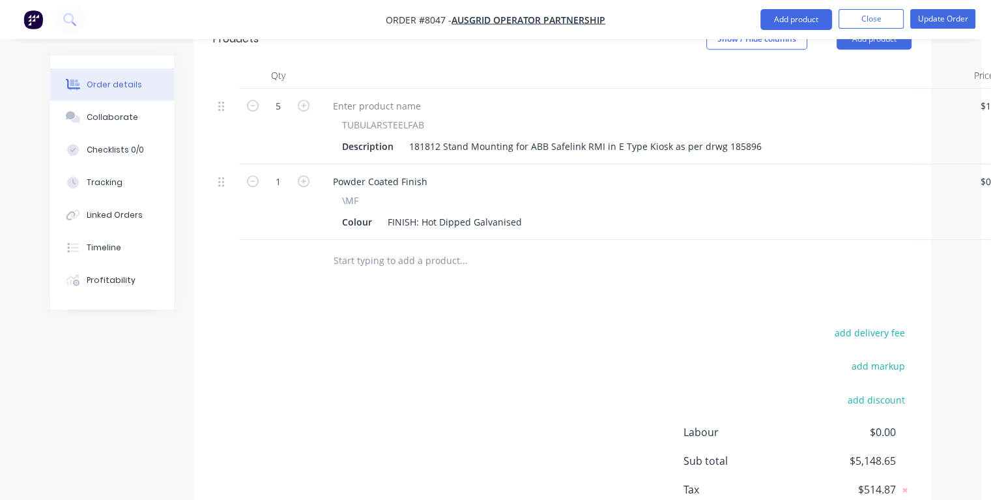
click at [341, 247] on input "text" at bounding box center [463, 260] width 261 height 26
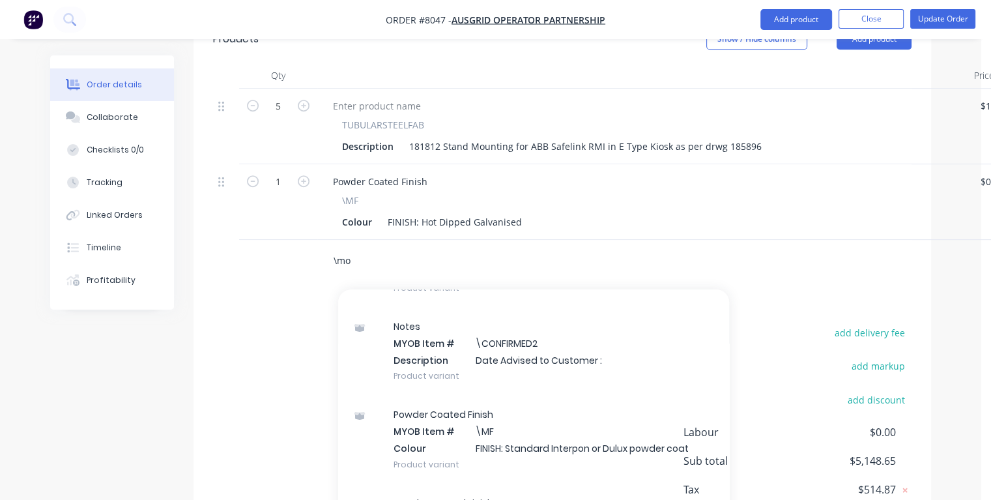
scroll to position [0, 0]
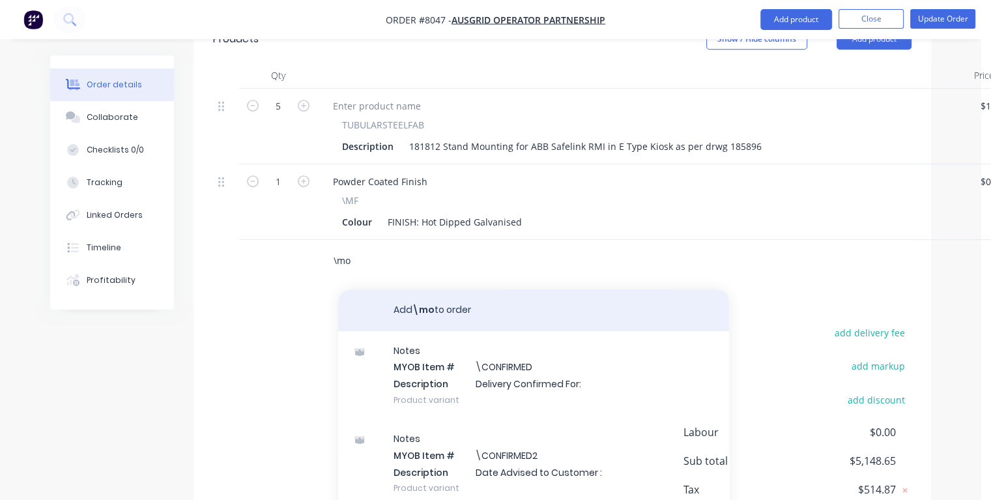
type input "\mo"
click at [442, 289] on button "Add \mo to order" at bounding box center [533, 310] width 391 height 42
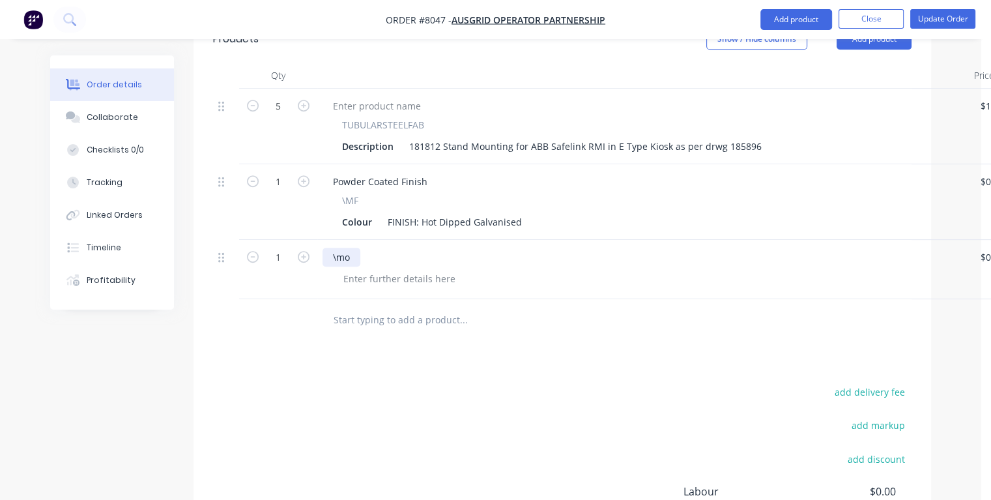
drag, startPoint x: 352, startPoint y: 197, endPoint x: 358, endPoint y: 203, distance: 8.8
click at [352, 247] on div "\mo" at bounding box center [341, 256] width 38 height 19
click at [381, 269] on div at bounding box center [399, 278] width 133 height 19
click at [356, 269] on div at bounding box center [399, 278] width 133 height 19
click at [417, 269] on div "Deliver TO HDG" at bounding box center [377, 278] width 89 height 19
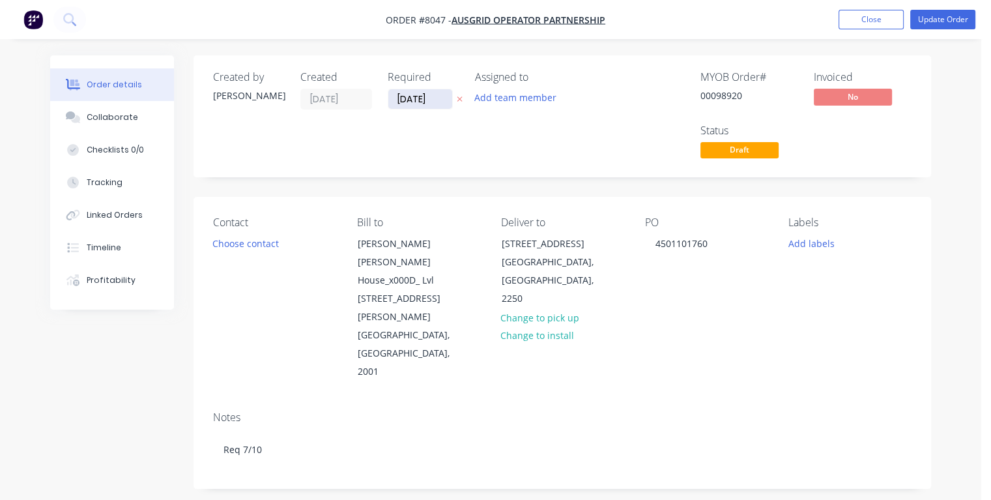
drag, startPoint x: 432, startPoint y: 98, endPoint x: 399, endPoint y: 100, distance: 33.3
click at [399, 100] on input "[DATE]" at bounding box center [420, 99] width 64 height 20
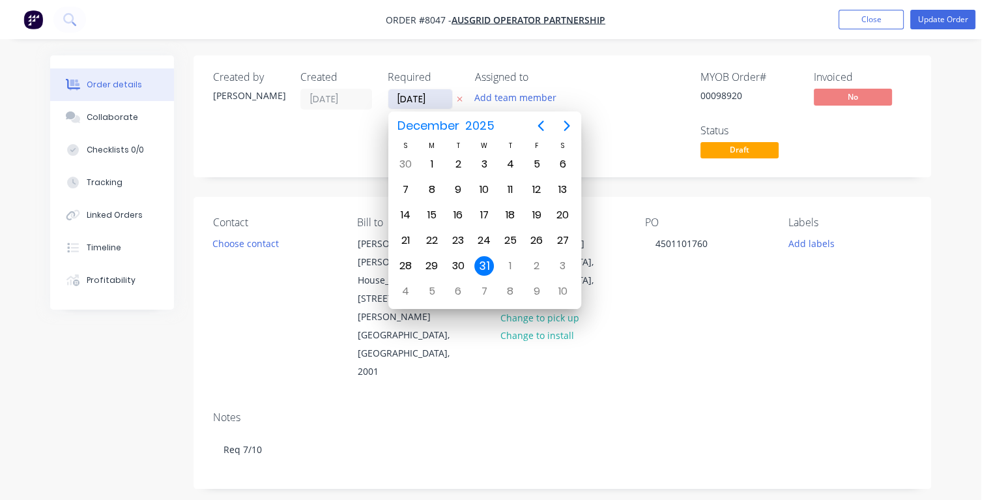
type input "[DATE]"
click at [459, 261] on div "30" at bounding box center [458, 266] width 20 height 20
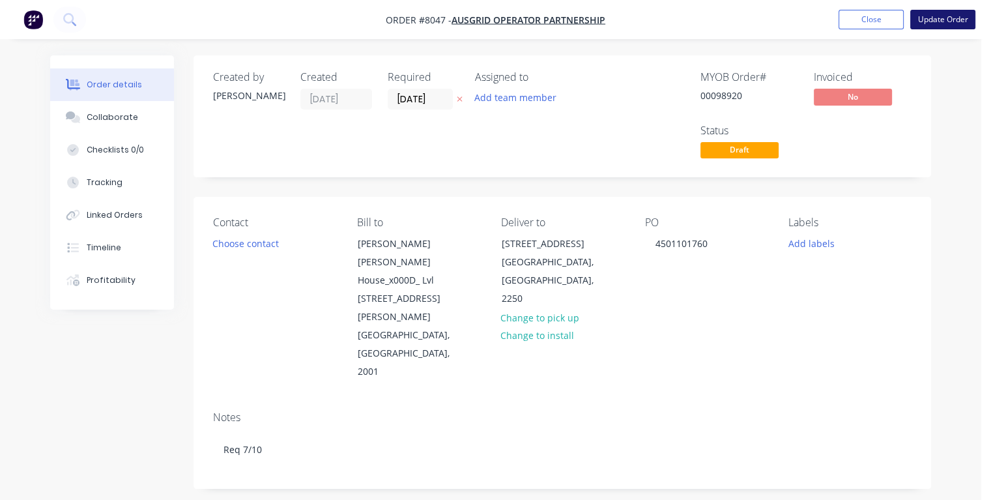
click at [931, 18] on button "Update Order" at bounding box center [942, 20] width 65 height 20
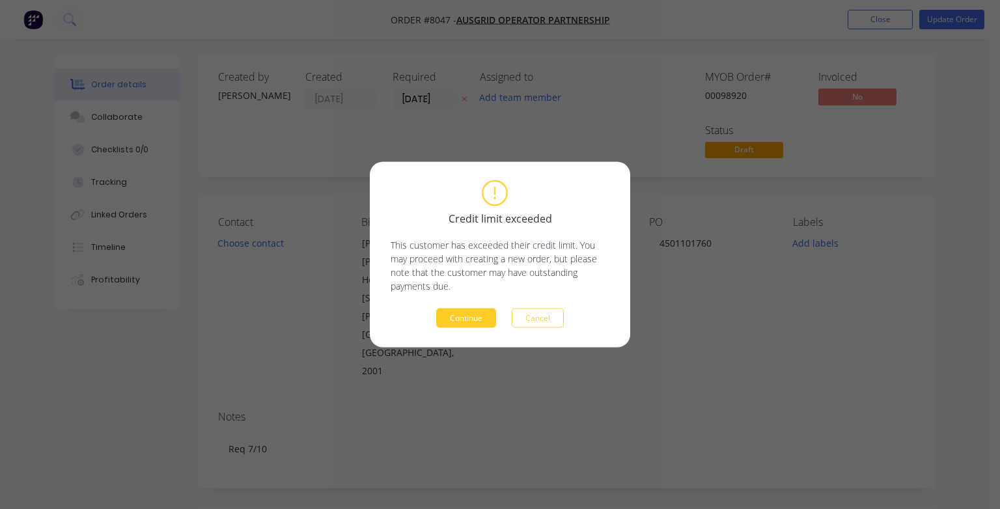
click at [464, 318] on button "Continue" at bounding box center [466, 319] width 60 height 20
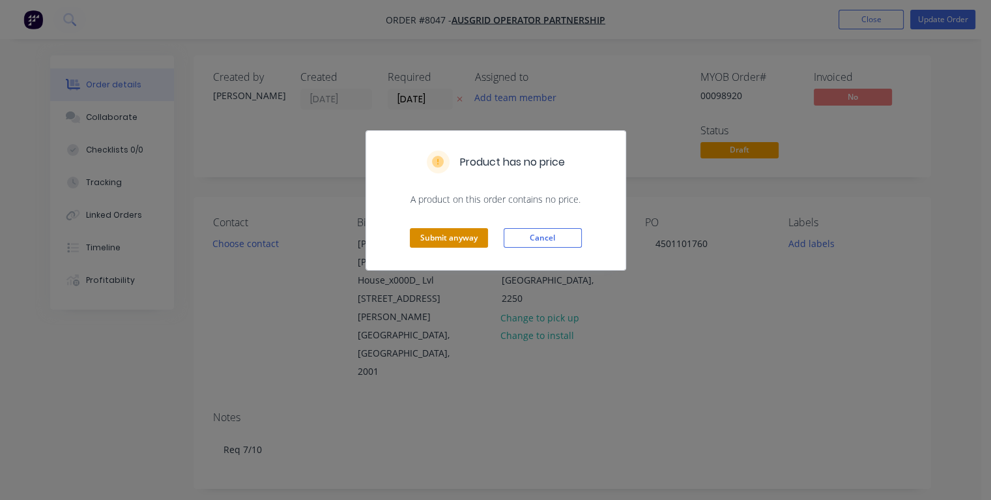
click at [456, 241] on button "Submit anyway" at bounding box center [449, 238] width 78 height 20
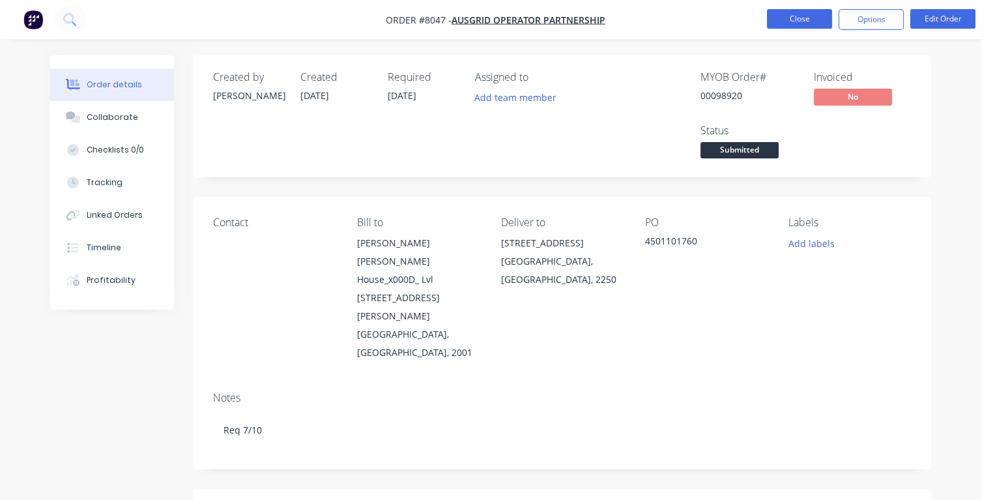
click at [790, 20] on button "Close" at bounding box center [799, 19] width 65 height 20
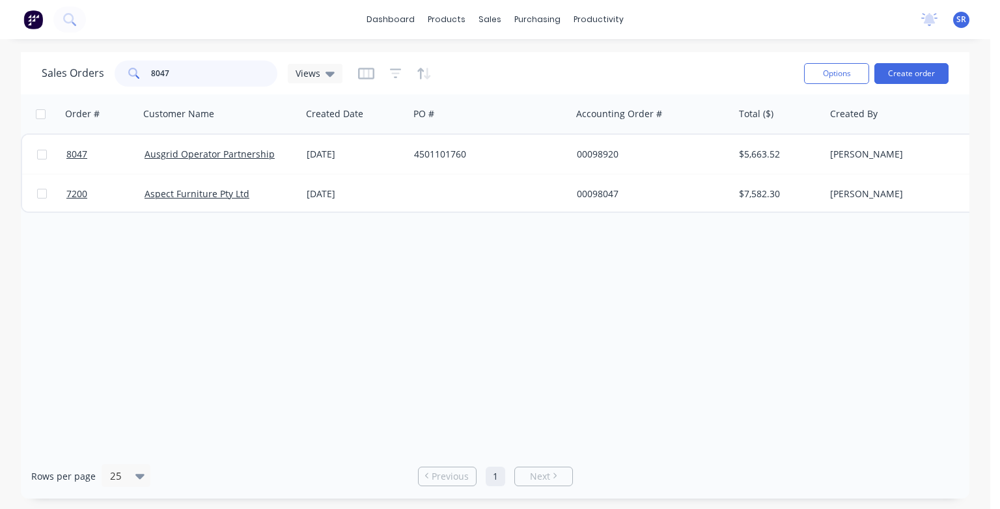
click at [170, 72] on input "8047" at bounding box center [214, 74] width 127 height 26
type input "8049"
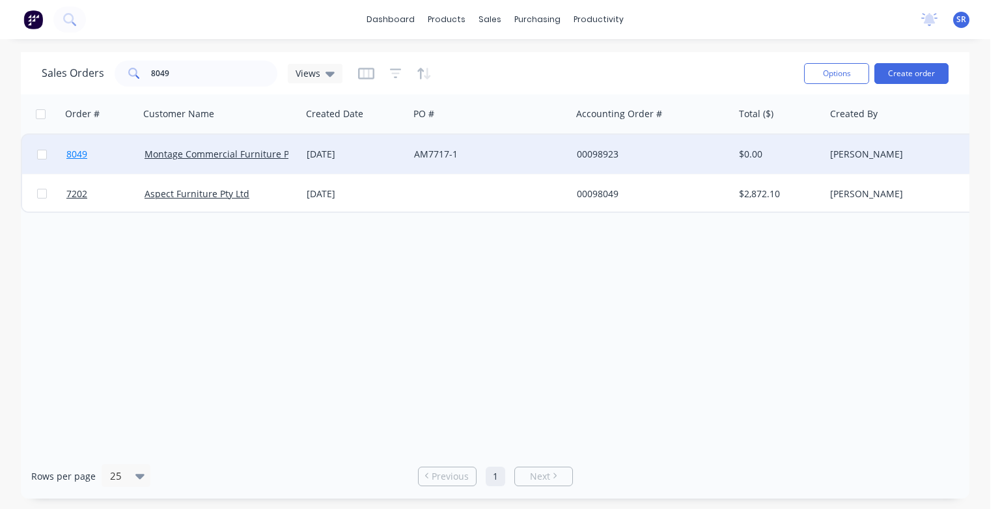
click at [76, 155] on span "8049" at bounding box center [76, 154] width 21 height 13
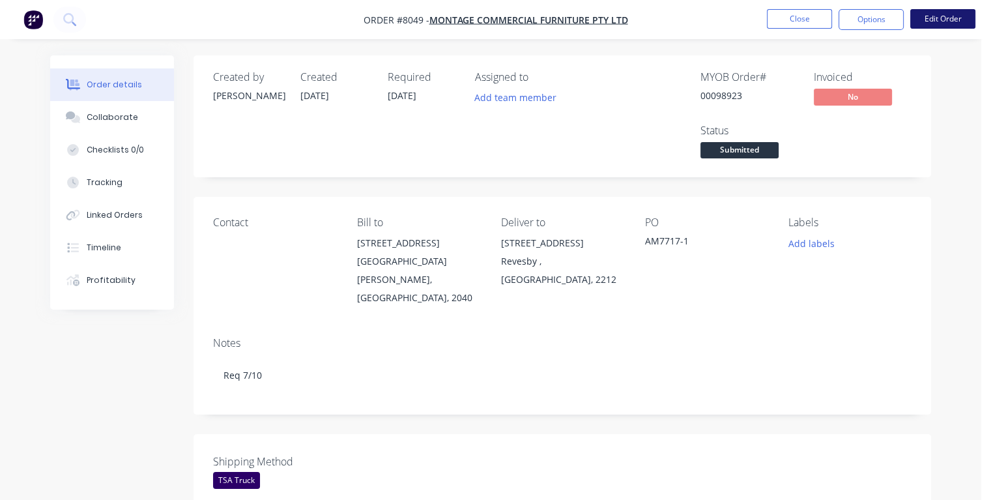
click at [942, 20] on button "Edit Order" at bounding box center [942, 19] width 65 height 20
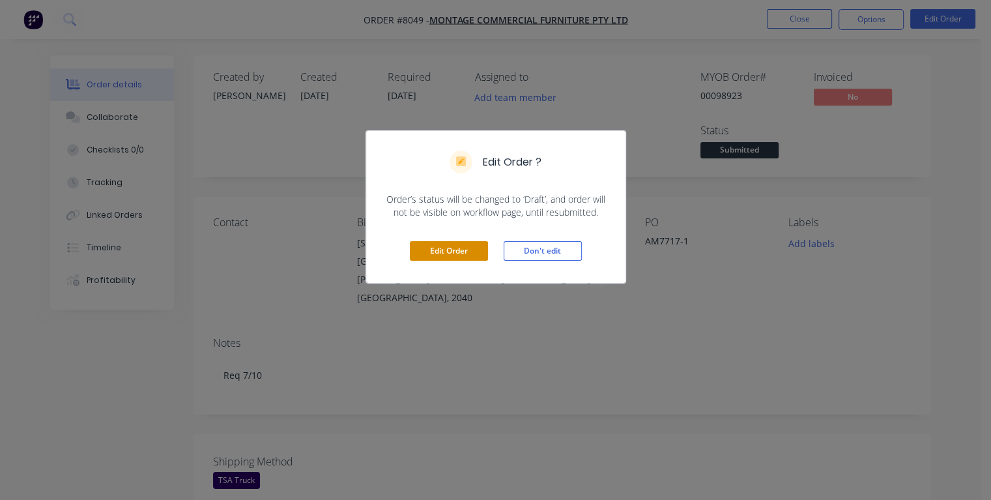
click at [445, 253] on button "Edit Order" at bounding box center [449, 251] width 78 height 20
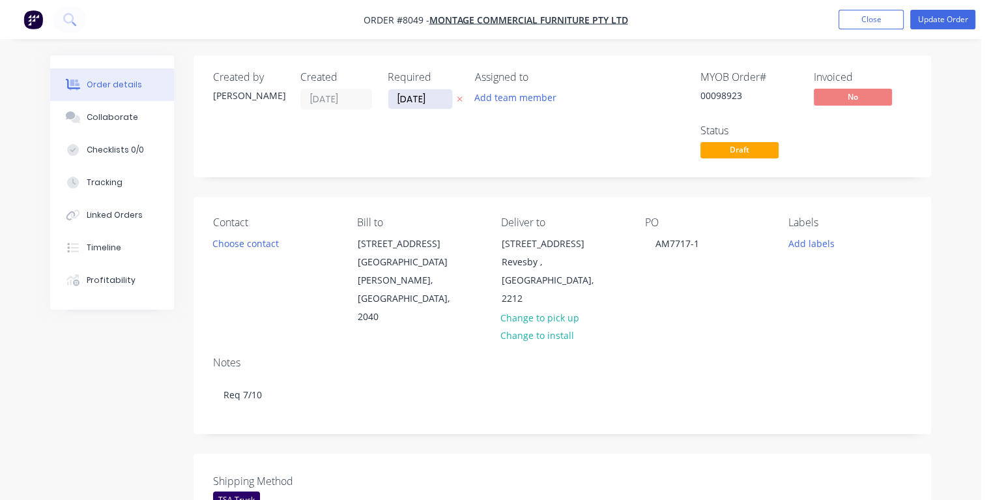
click at [430, 98] on input "[DATE]" at bounding box center [420, 99] width 64 height 20
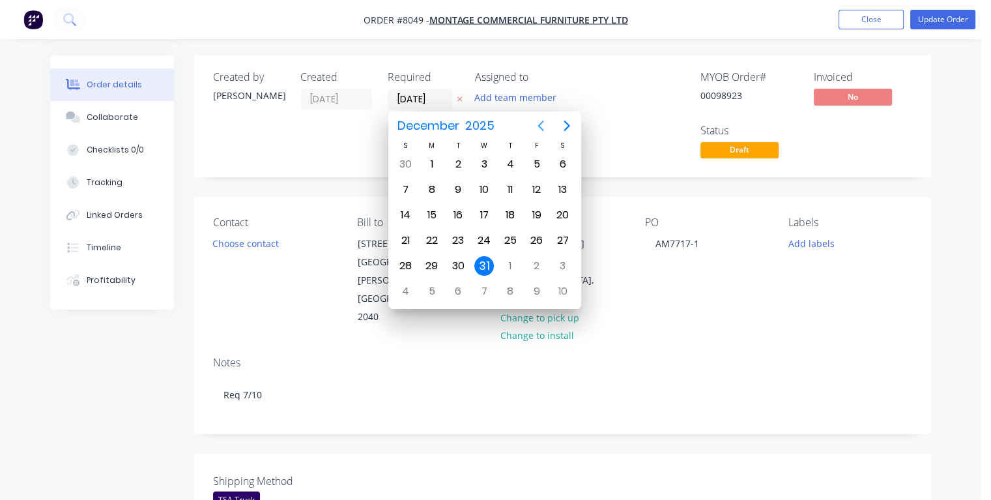
click at [538, 127] on icon "Previous page" at bounding box center [541, 126] width 16 height 16
click at [565, 126] on icon "Next page" at bounding box center [567, 126] width 16 height 16
click at [513, 186] on div "9" at bounding box center [510, 190] width 20 height 20
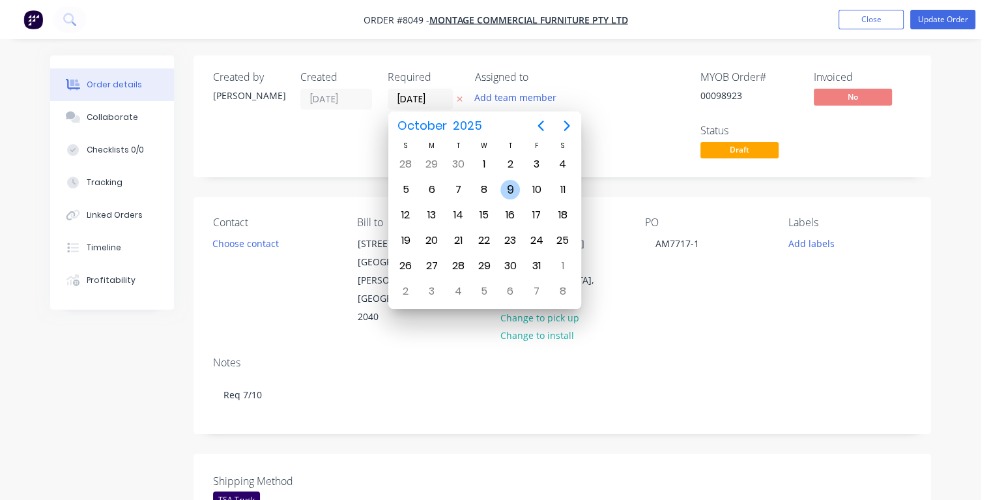
type input "[DATE]"
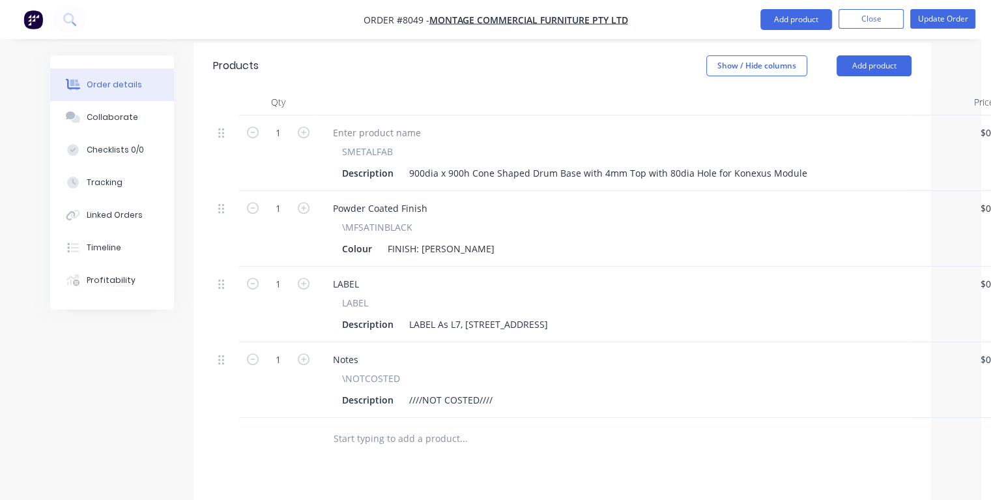
scroll to position [521, 0]
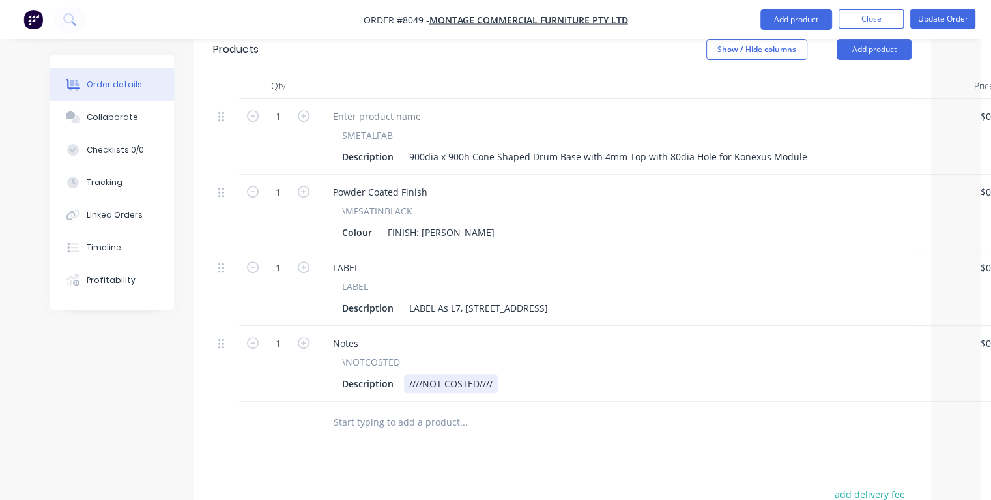
click at [505, 374] on div "Description ////NOT COSTED////" at bounding box center [640, 383] width 607 height 19
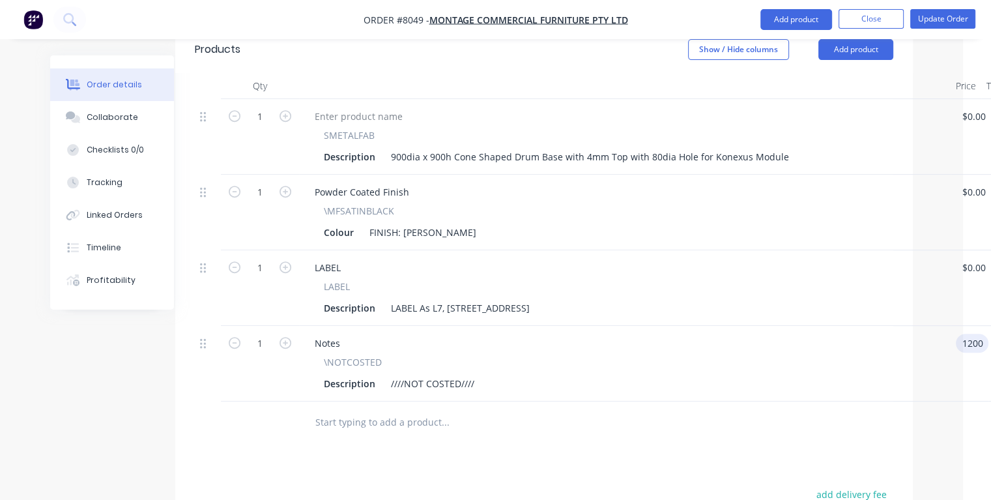
type input "$1,200.00"
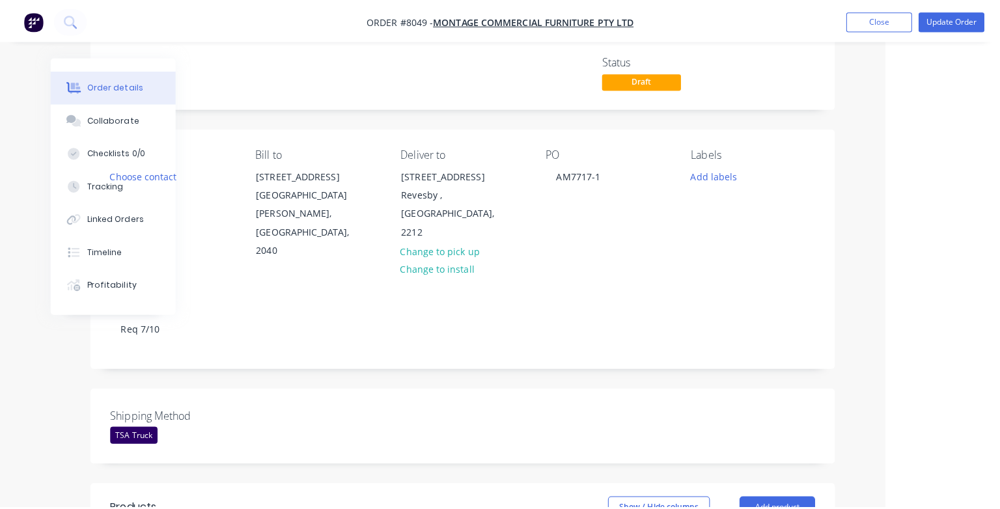
scroll to position [0, 104]
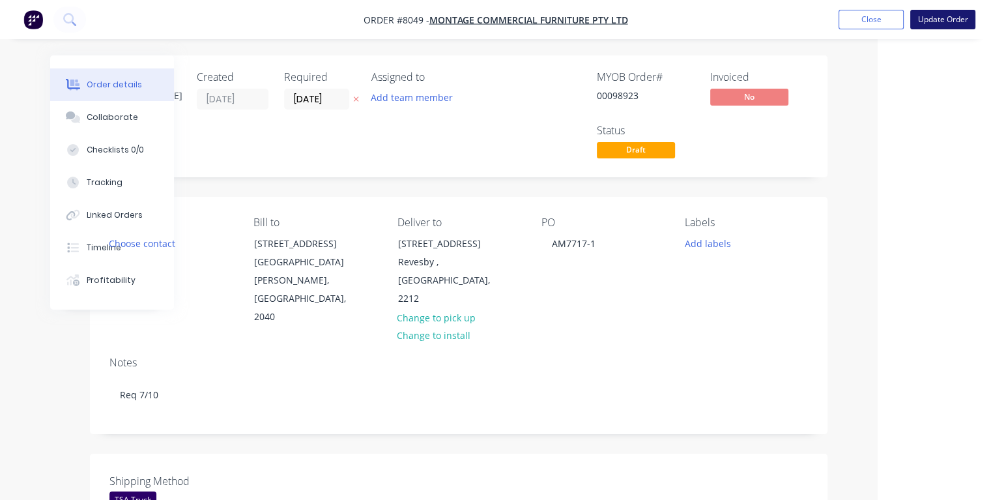
type input "$1,200.00"
click at [933, 23] on button "Update Order" at bounding box center [942, 20] width 65 height 20
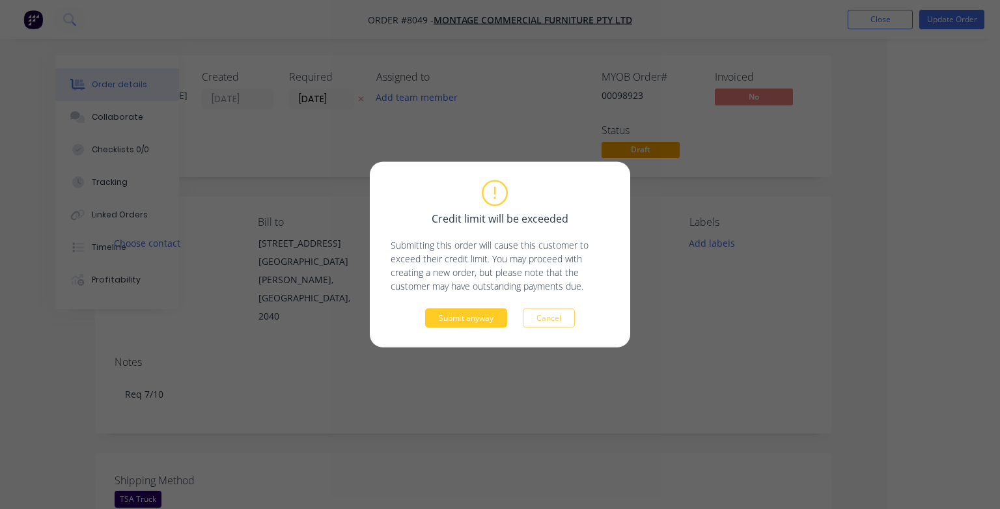
click at [463, 322] on button "Submit anyway" at bounding box center [466, 319] width 82 height 20
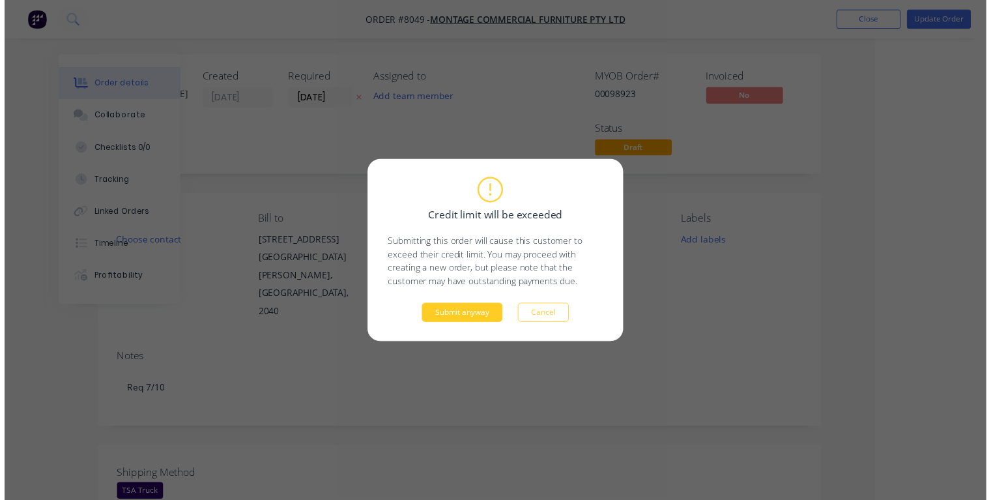
scroll to position [0, 70]
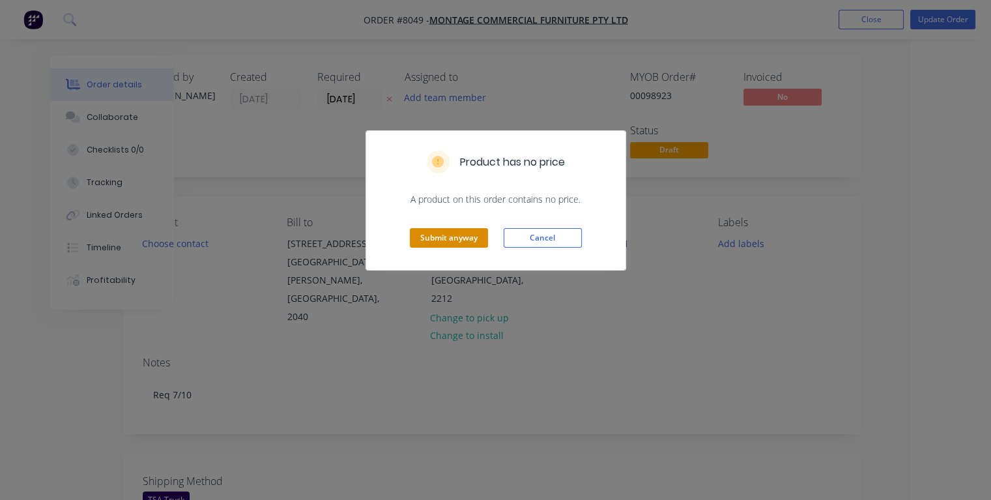
click at [428, 232] on button "Submit anyway" at bounding box center [449, 238] width 78 height 20
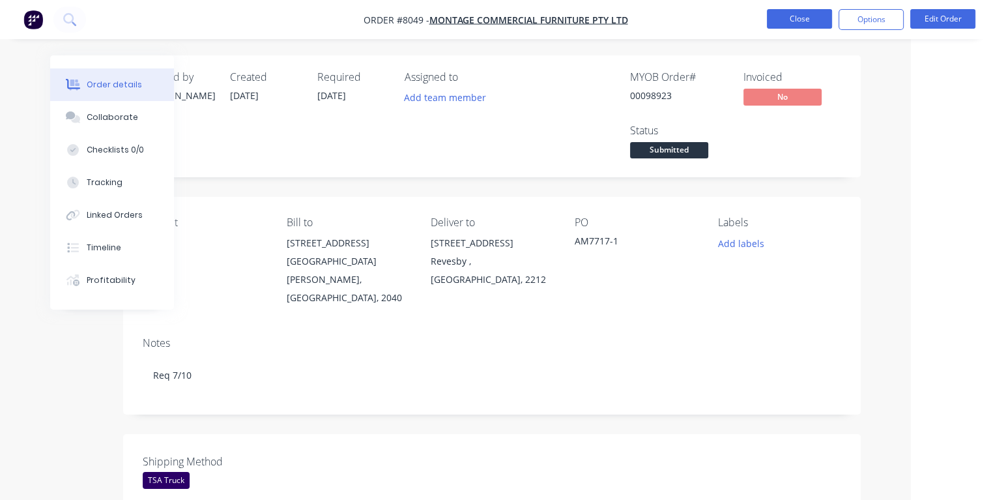
click at [799, 19] on button "Close" at bounding box center [799, 19] width 65 height 20
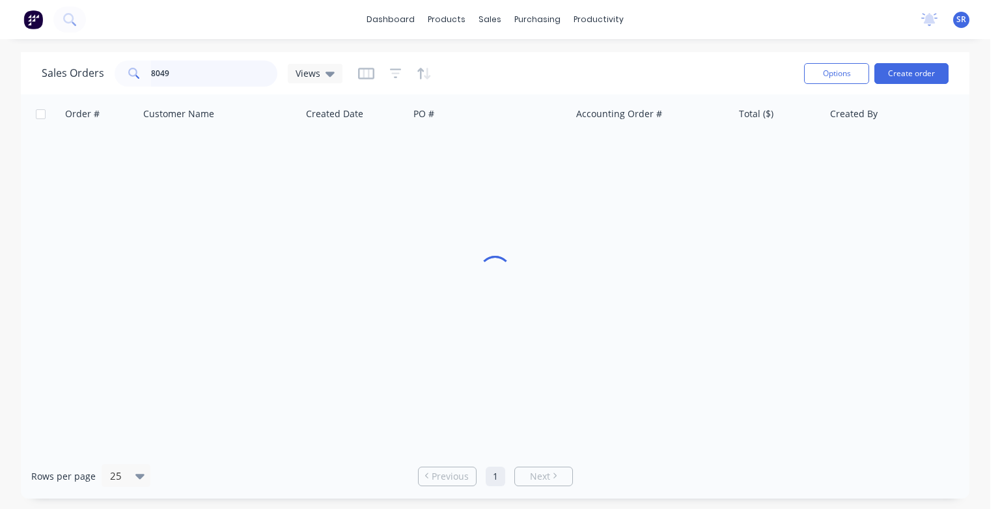
click at [201, 82] on input "8049" at bounding box center [214, 74] width 127 height 26
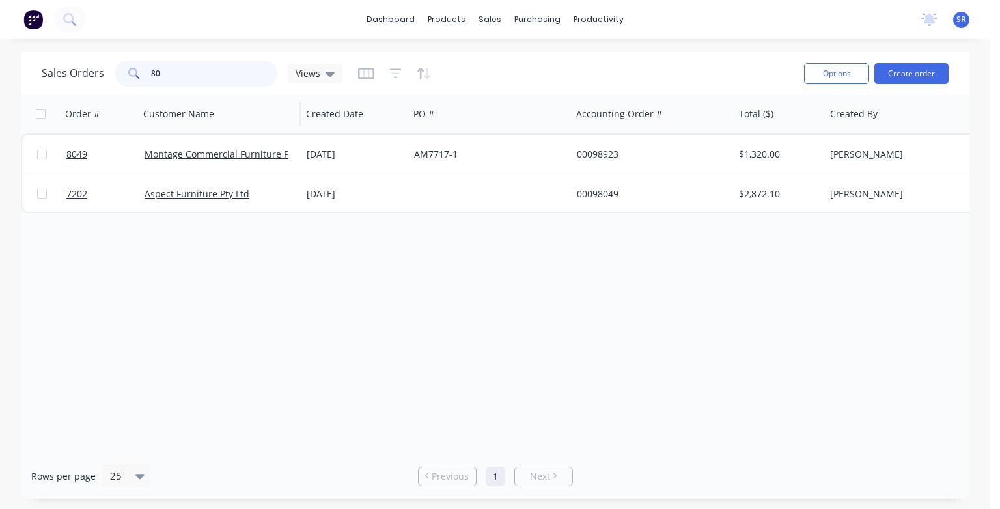
type input "8"
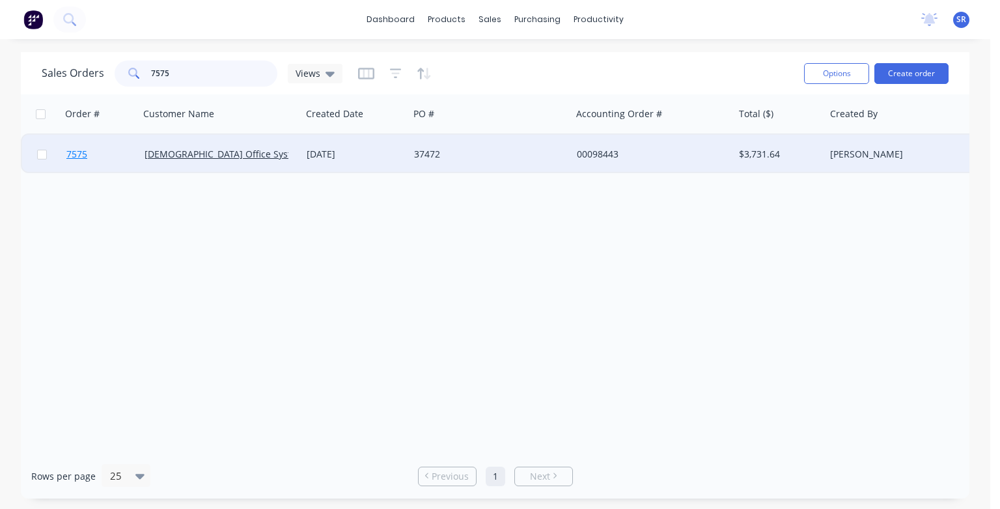
type input "7575"
click at [79, 156] on span "7575" at bounding box center [76, 154] width 21 height 13
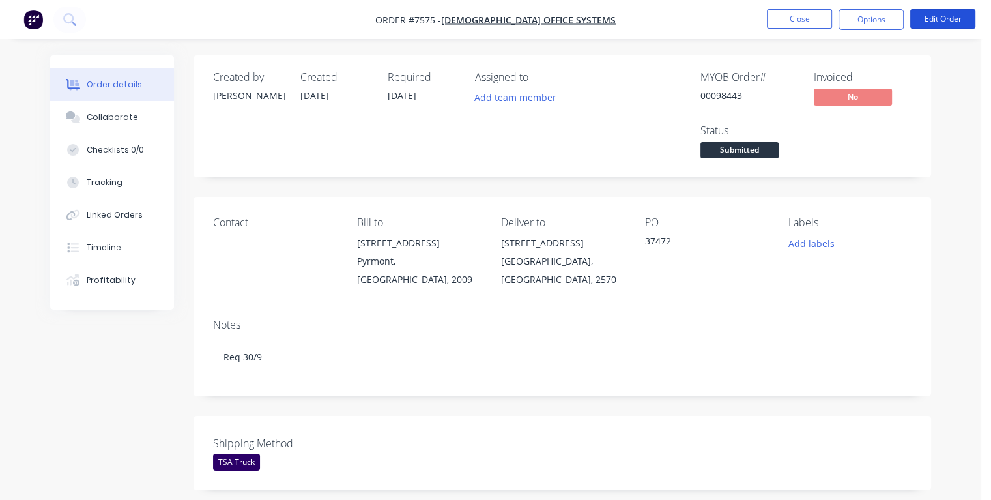
click at [944, 25] on button "Edit Order" at bounding box center [942, 19] width 65 height 20
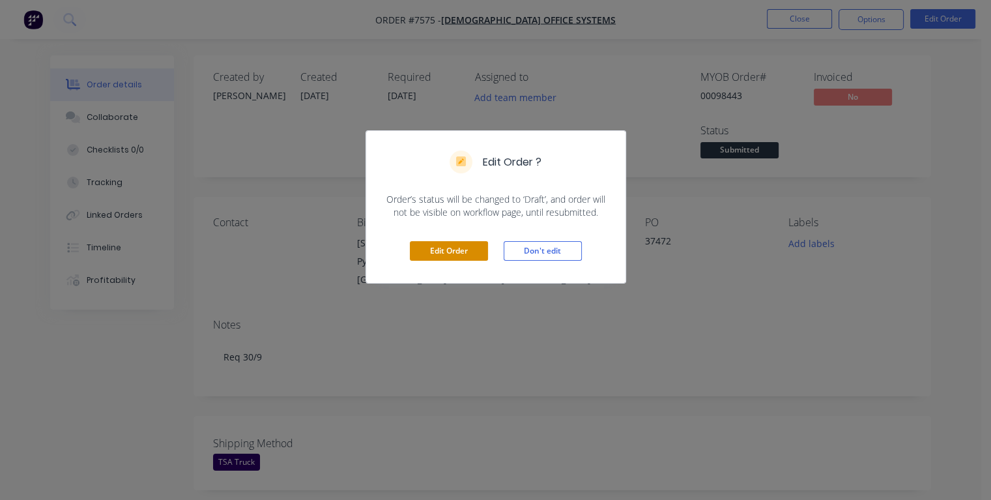
click at [472, 254] on button "Edit Order" at bounding box center [449, 251] width 78 height 20
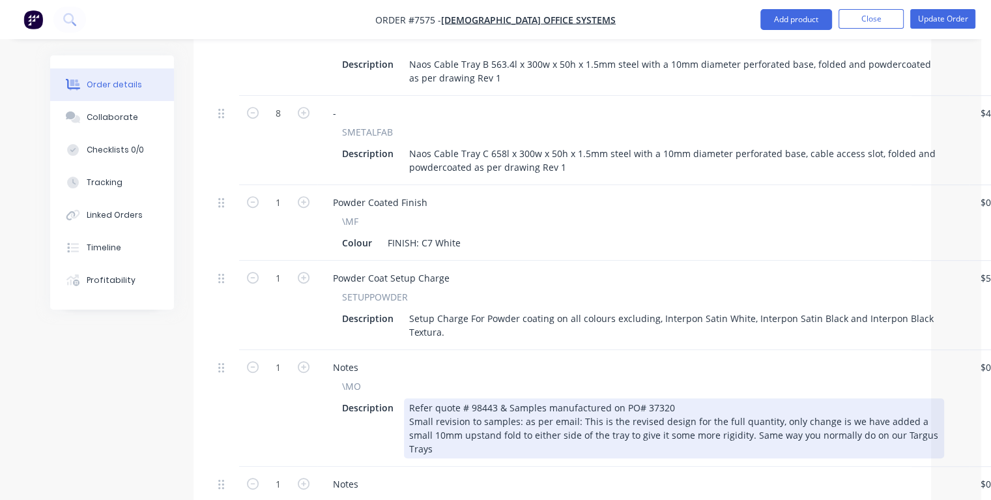
scroll to position [847, 0]
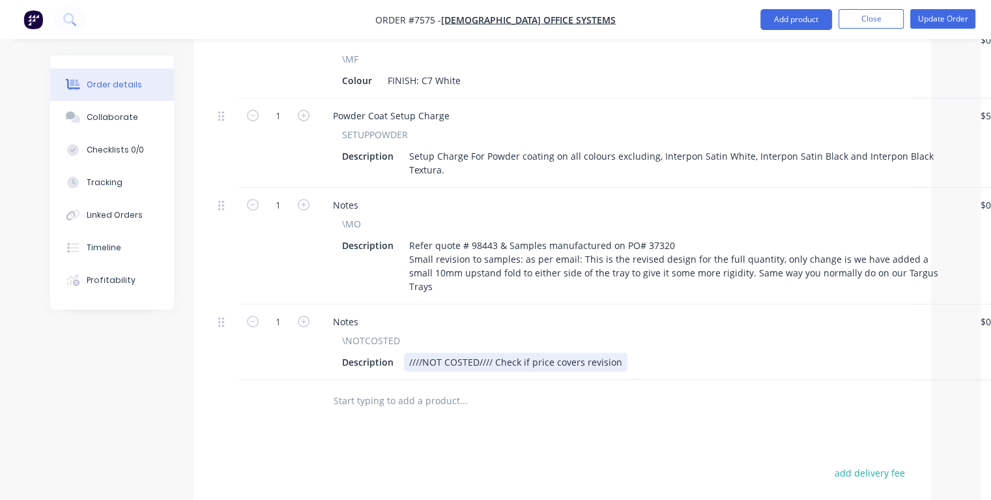
click at [617, 352] on div "////NOT COSTED//// Check if price covers revision" at bounding box center [515, 361] width 223 height 19
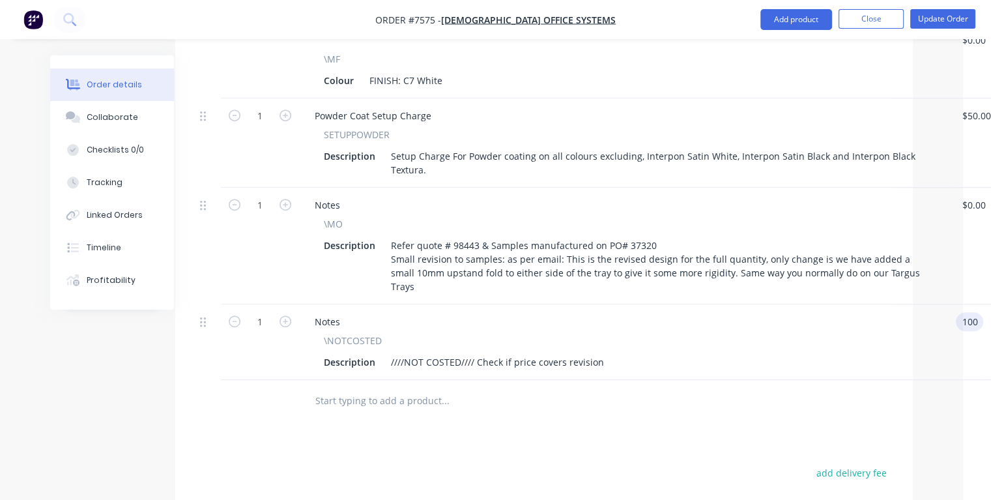
type input "$100.00"
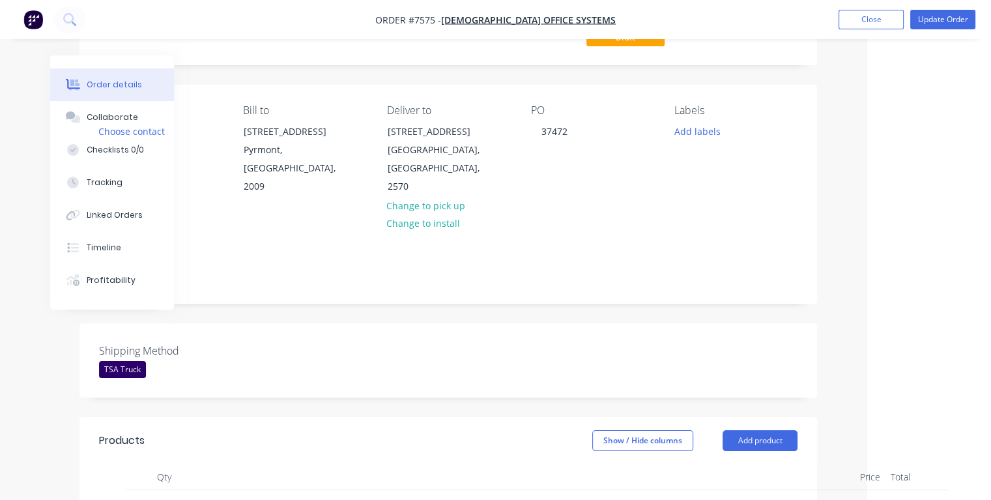
scroll to position [0, 114]
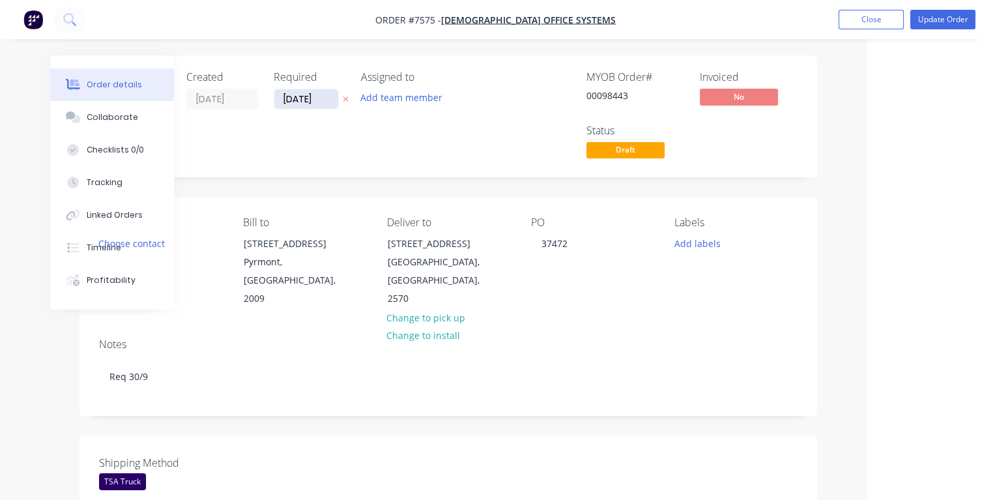
type input "$100.00"
drag, startPoint x: 323, startPoint y: 98, endPoint x: 264, endPoint y: 99, distance: 59.3
click at [264, 99] on div "Created by [PERSON_NAME] Created [DATE] Required [DATE] Assigned to Add team me…" at bounding box center [295, 116] width 392 height 91
type input "[DATE]"
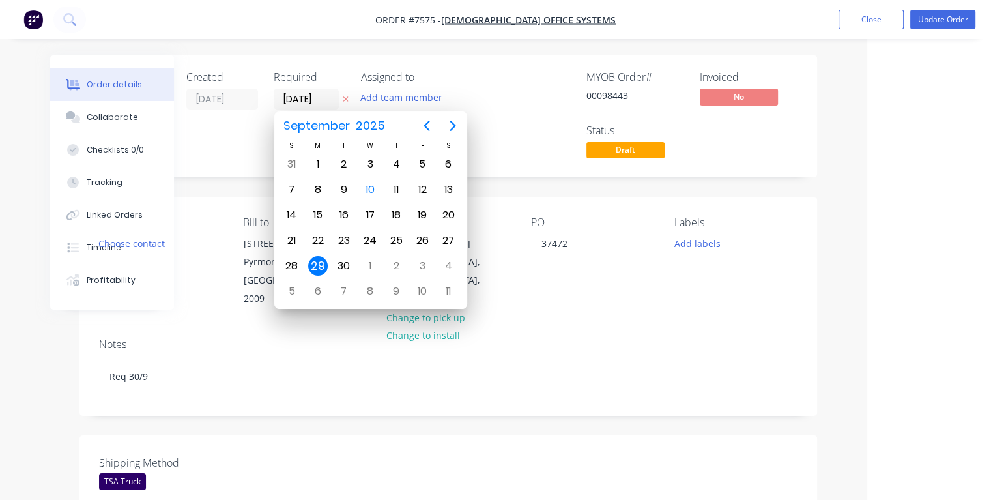
click at [317, 259] on div "29" at bounding box center [318, 266] width 20 height 20
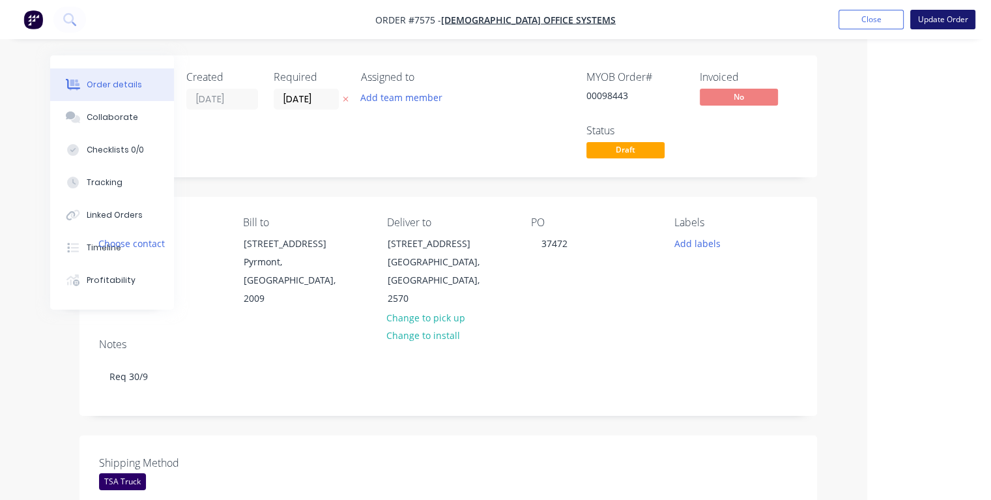
click at [920, 18] on button "Update Order" at bounding box center [942, 20] width 65 height 20
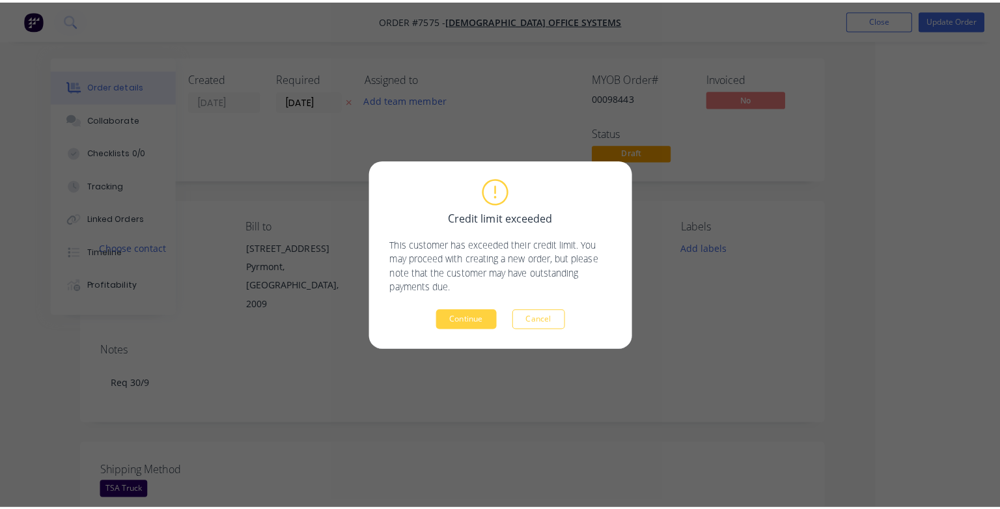
scroll to position [0, 109]
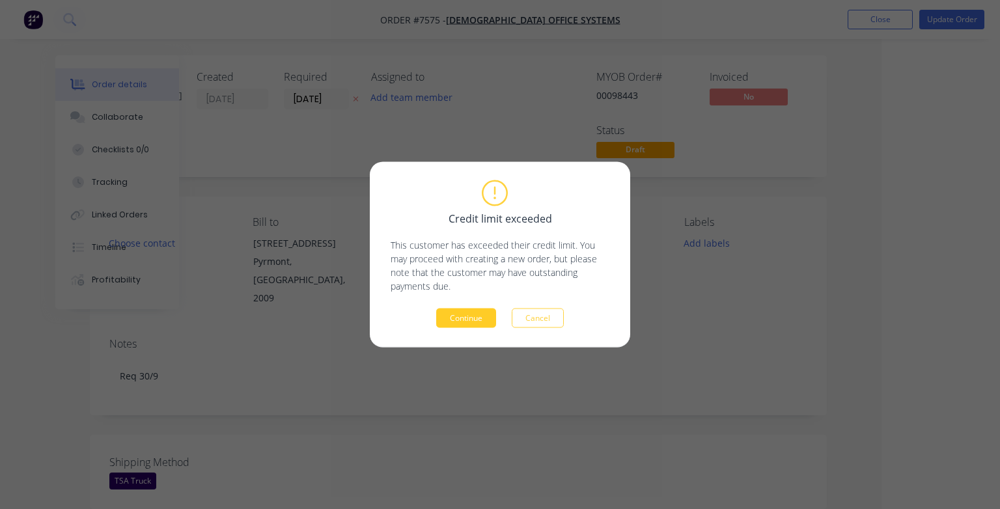
click at [451, 313] on button "Continue" at bounding box center [466, 319] width 60 height 20
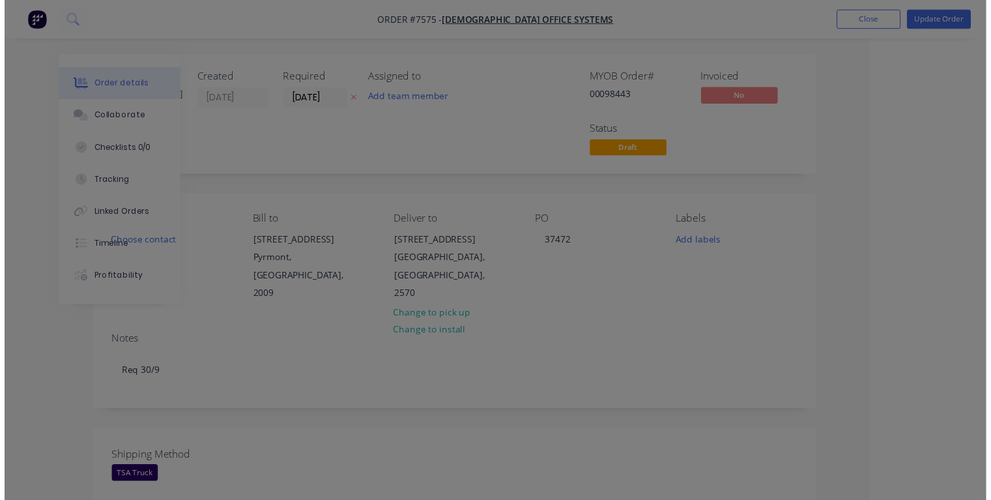
scroll to position [0, 70]
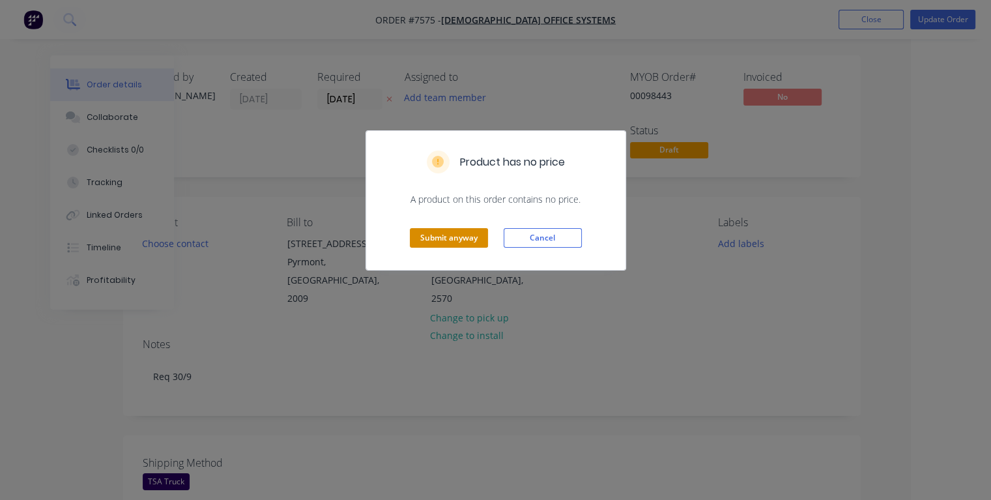
click at [435, 242] on button "Submit anyway" at bounding box center [449, 238] width 78 height 20
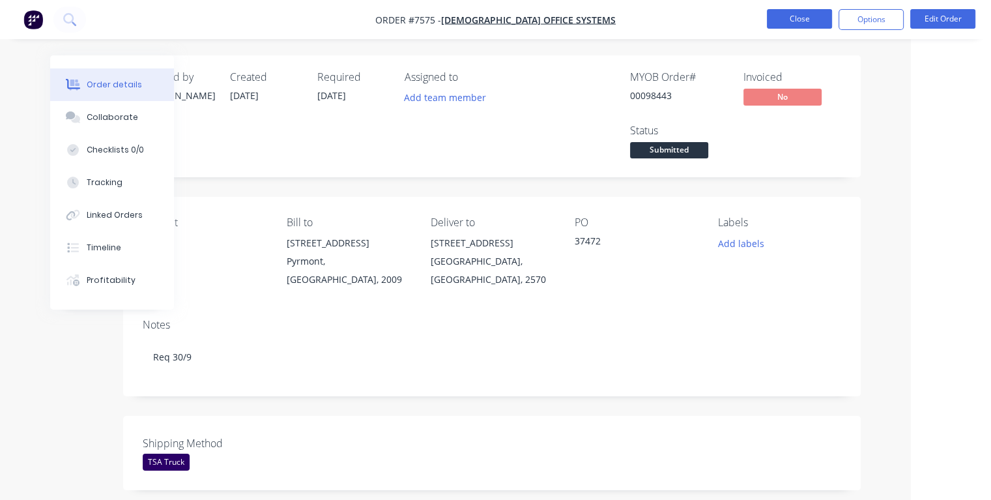
click at [793, 22] on button "Close" at bounding box center [799, 19] width 65 height 20
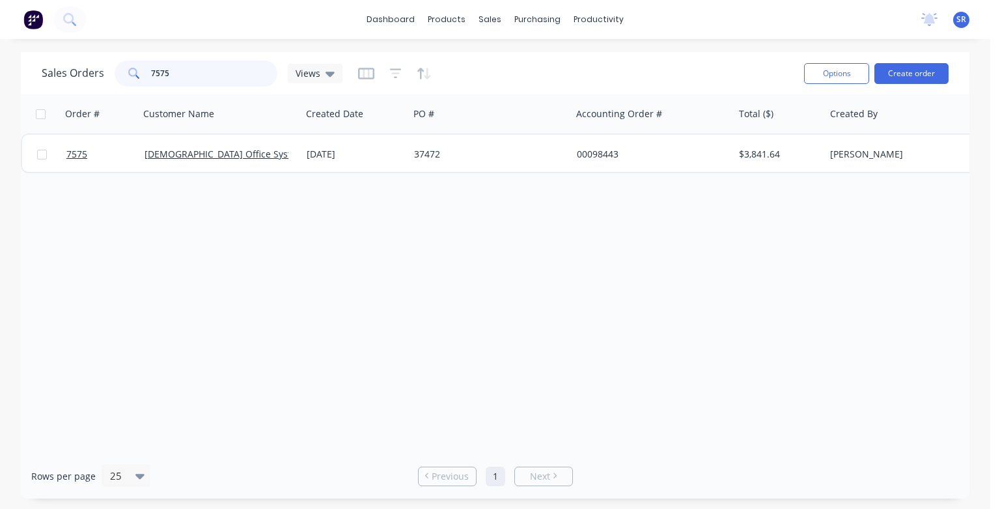
drag, startPoint x: 216, startPoint y: 74, endPoint x: 231, endPoint y: 82, distance: 16.6
click at [216, 74] on input "7575" at bounding box center [214, 74] width 127 height 26
type input "7"
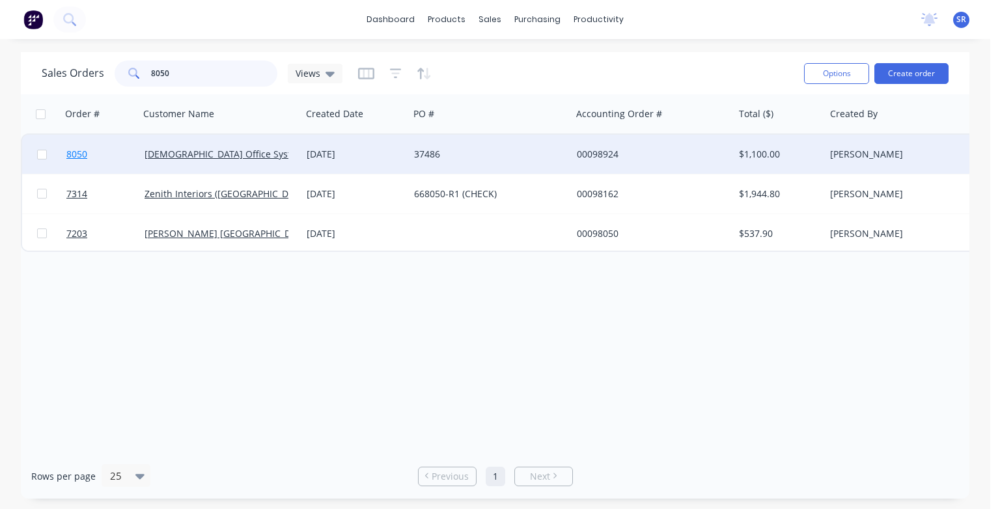
type input "8050"
click at [84, 155] on span "8050" at bounding box center [76, 154] width 21 height 13
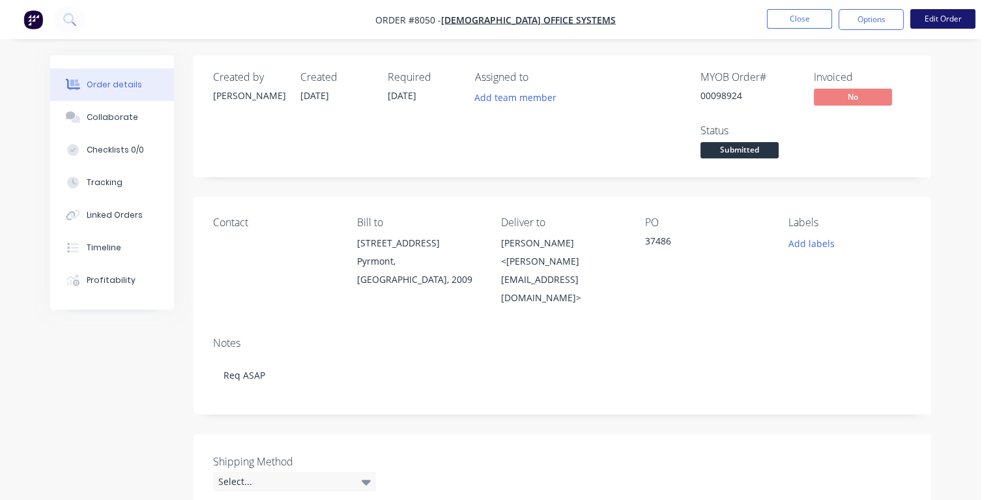
click at [942, 13] on button "Edit Order" at bounding box center [942, 19] width 65 height 20
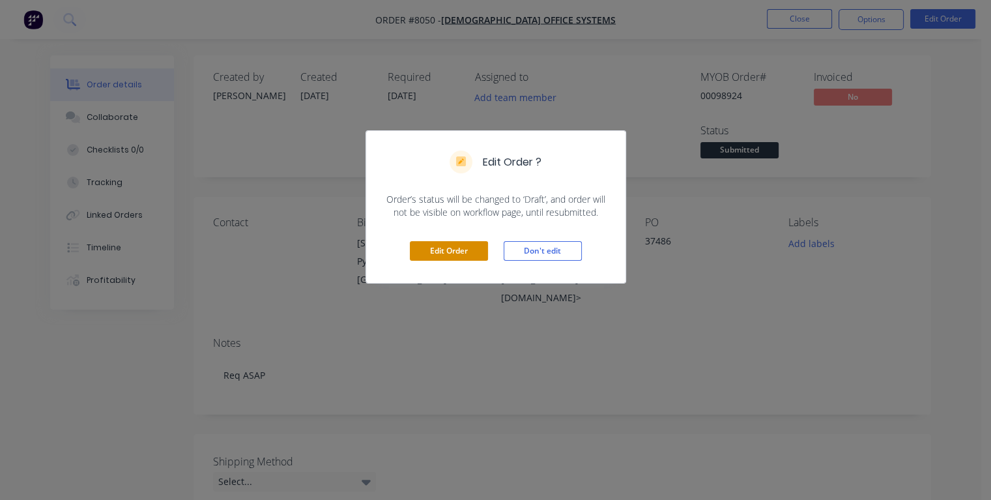
click at [456, 249] on button "Edit Order" at bounding box center [449, 251] width 78 height 20
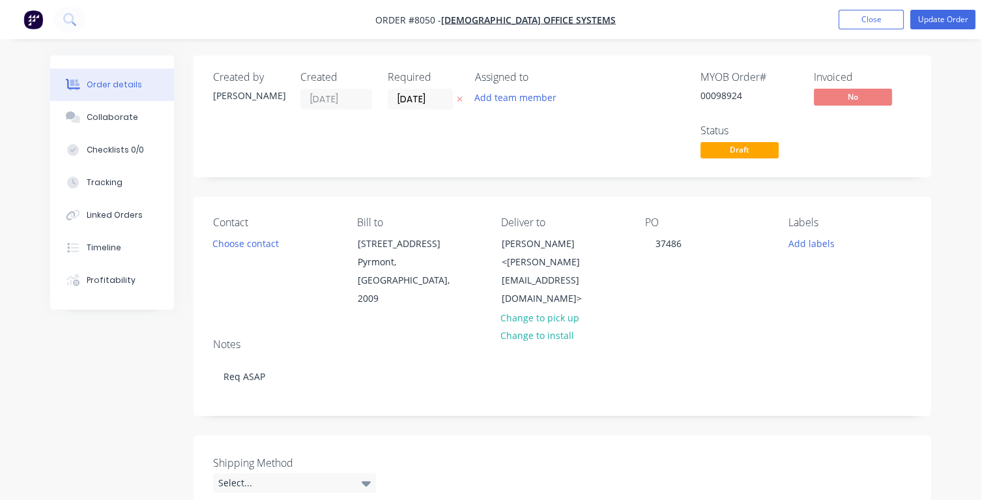
drag, startPoint x: 432, startPoint y: 96, endPoint x: 382, endPoint y: 100, distance: 50.3
click at [382, 100] on div "Created by [PERSON_NAME] Created [DATE] Required [DATE] Assigned to Add team me…" at bounding box center [409, 116] width 392 height 91
type input "[DATE]"
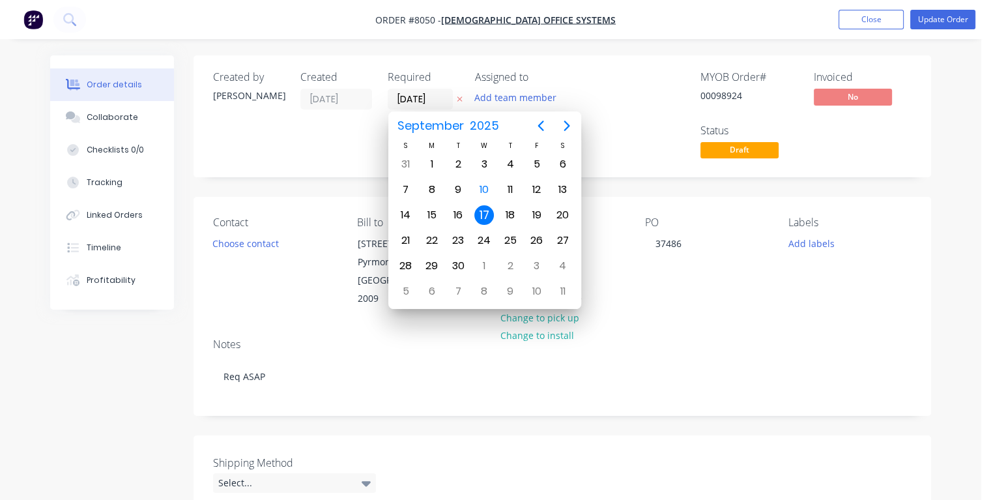
click at [481, 210] on div "17" at bounding box center [484, 215] width 20 height 20
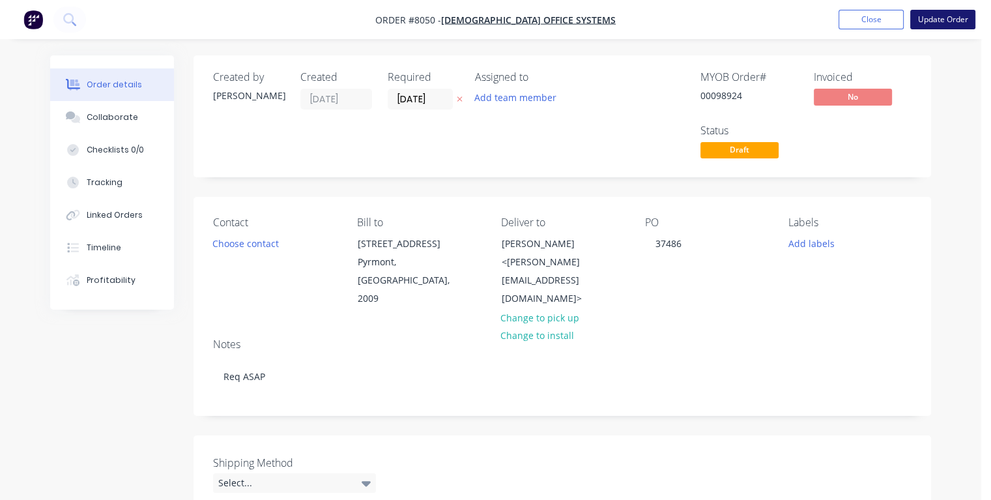
click at [931, 22] on button "Update Order" at bounding box center [942, 20] width 65 height 20
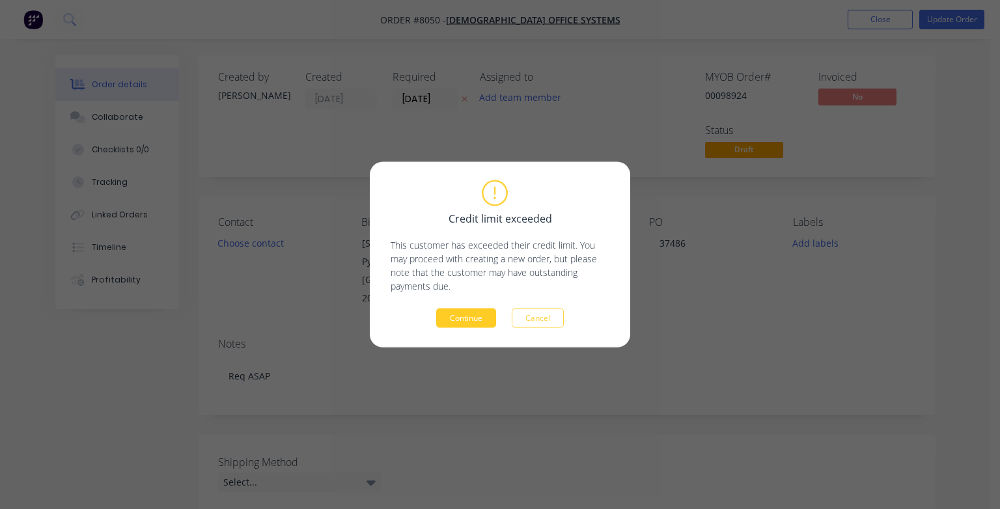
click at [474, 317] on button "Continue" at bounding box center [466, 319] width 60 height 20
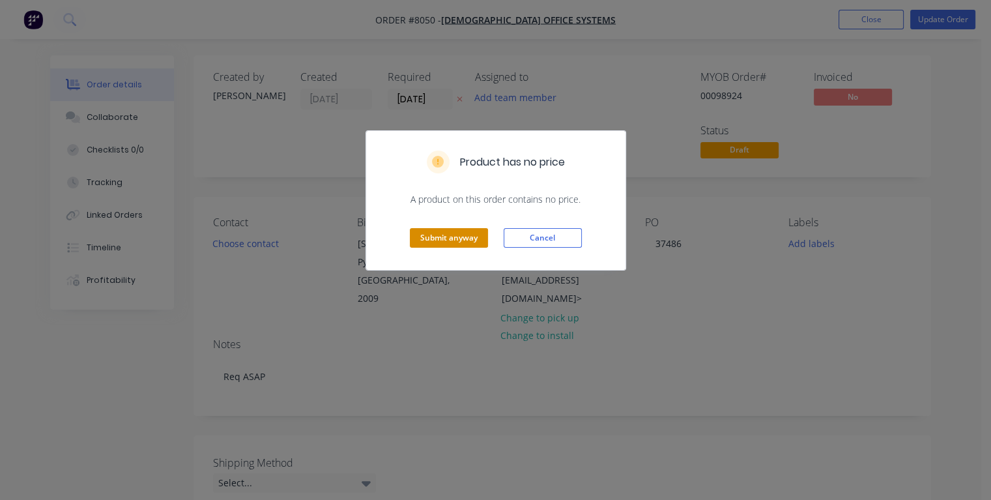
click at [451, 238] on button "Submit anyway" at bounding box center [449, 238] width 78 height 20
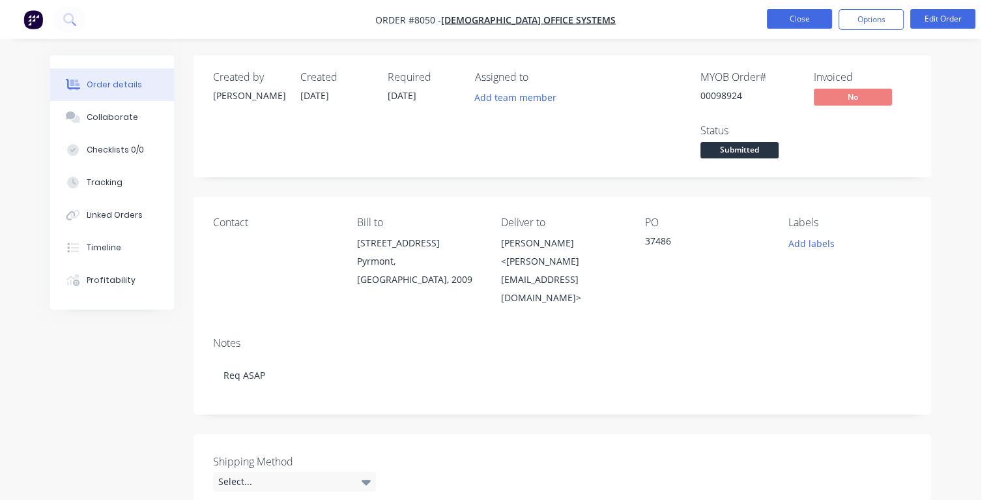
click at [793, 22] on button "Close" at bounding box center [799, 19] width 65 height 20
